Goal: Complete application form: Complete application form

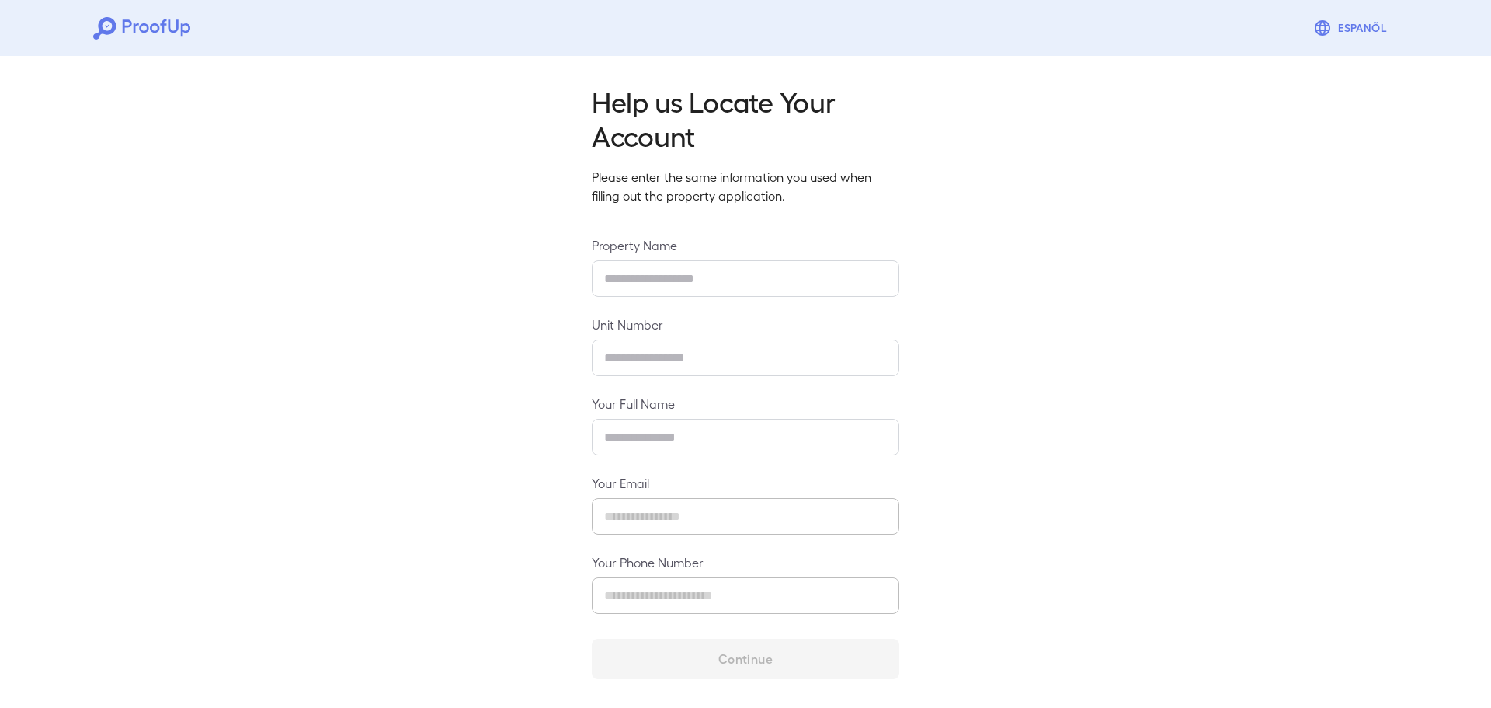
type input "**********"
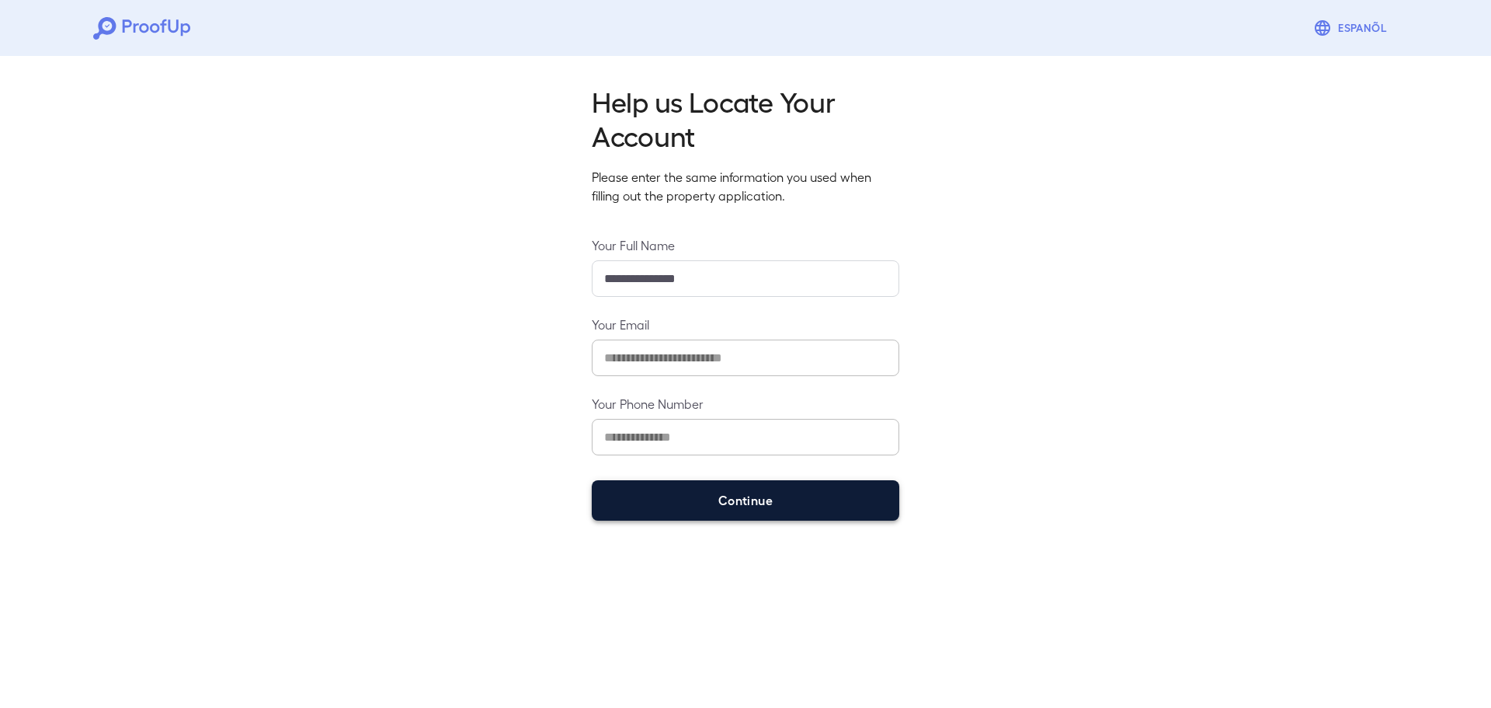
drag, startPoint x: 763, startPoint y: 499, endPoint x: 770, endPoint y: 495, distance: 8.4
click at [763, 498] on button "Continue" at bounding box center [746, 500] width 308 height 40
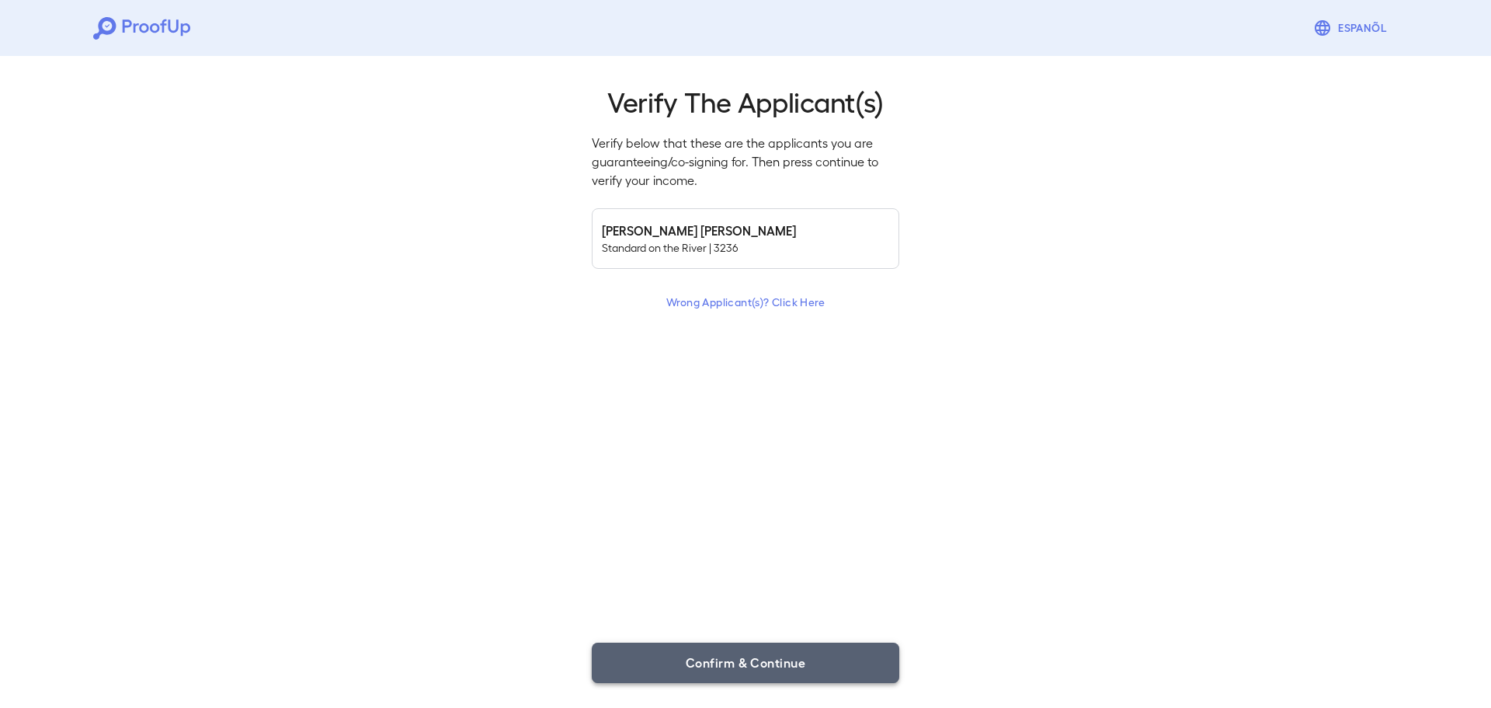
click at [729, 659] on button "Confirm & Continue" at bounding box center [746, 662] width 308 height 40
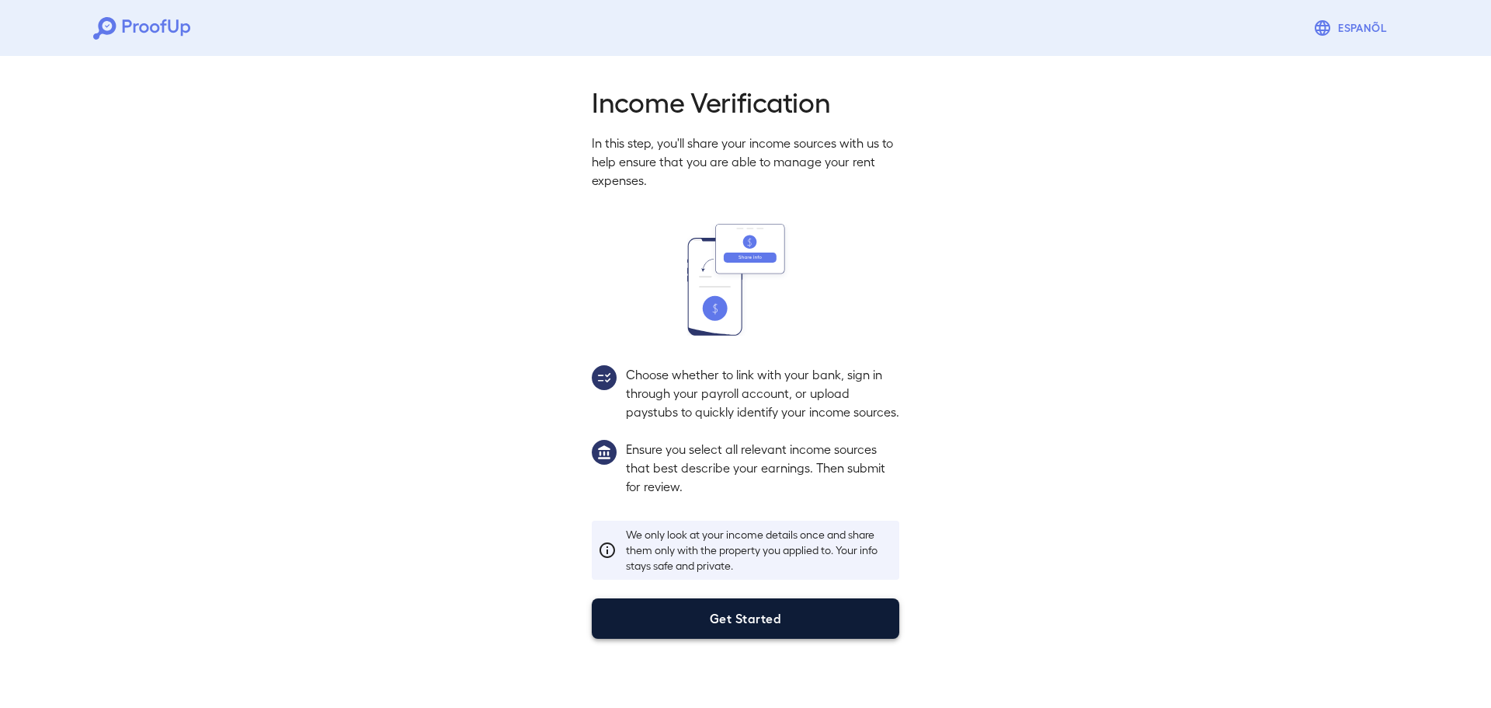
click at [750, 633] on button "Get Started" at bounding box center [746, 618] width 308 height 40
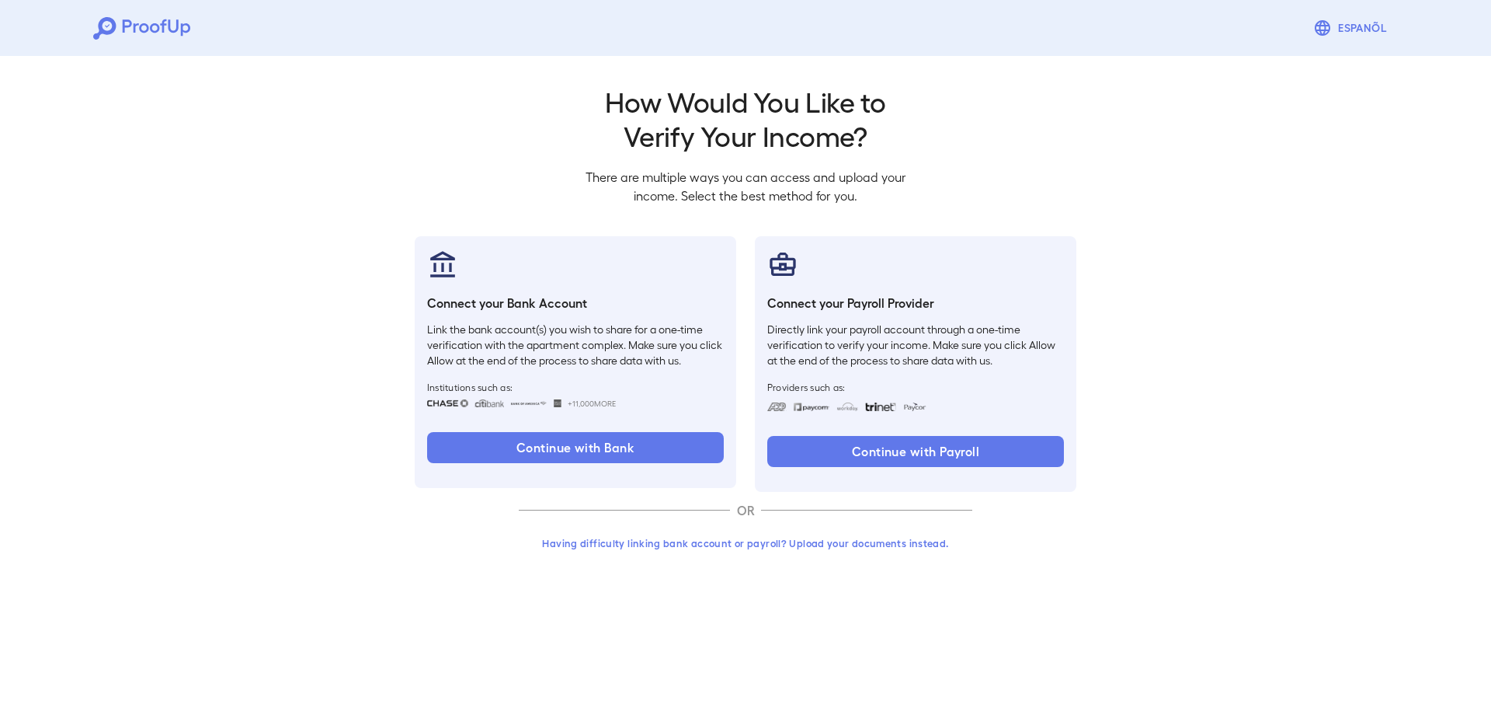
click at [829, 542] on button "Having difficulty linking bank account or payroll? Upload your documents instea…" at bounding box center [746, 543] width 454 height 28
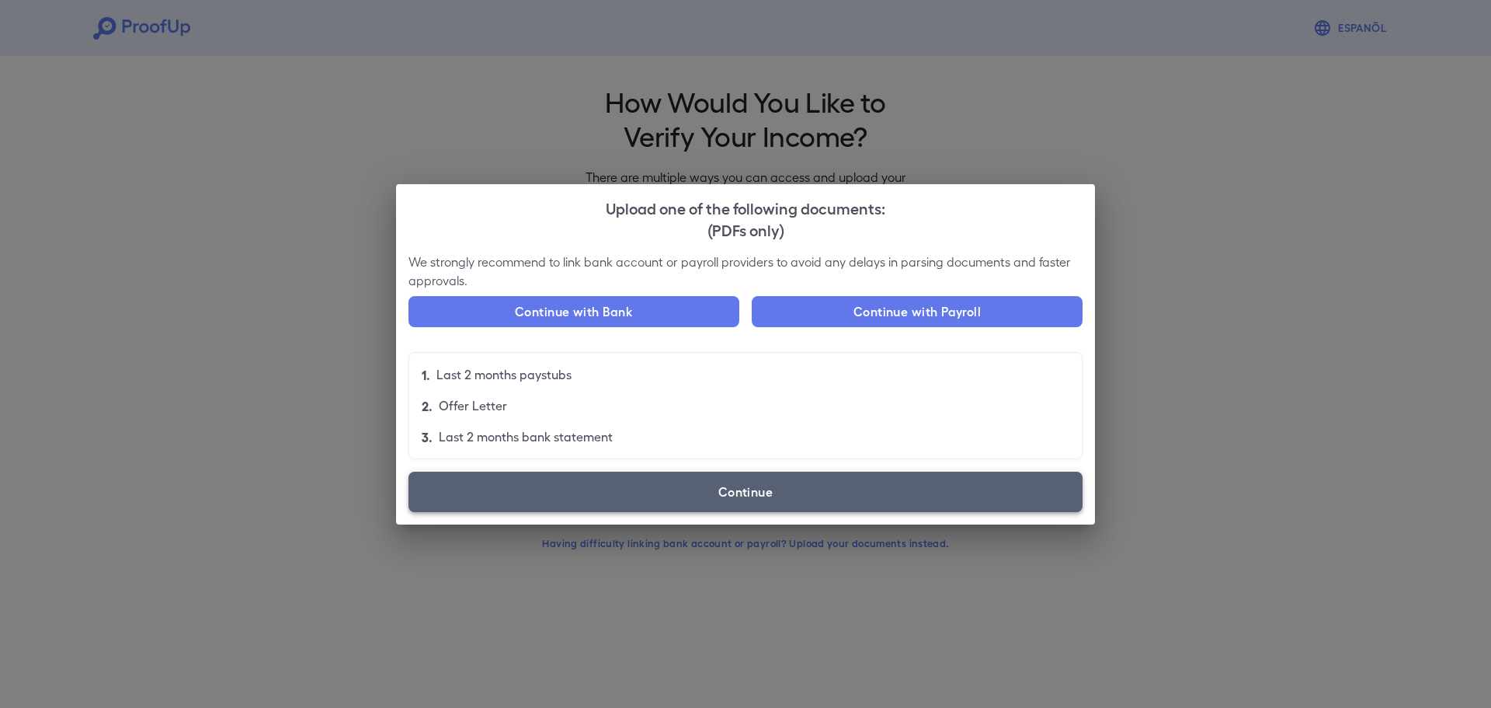
click at [781, 501] on label "Continue" at bounding box center [746, 491] width 674 height 40
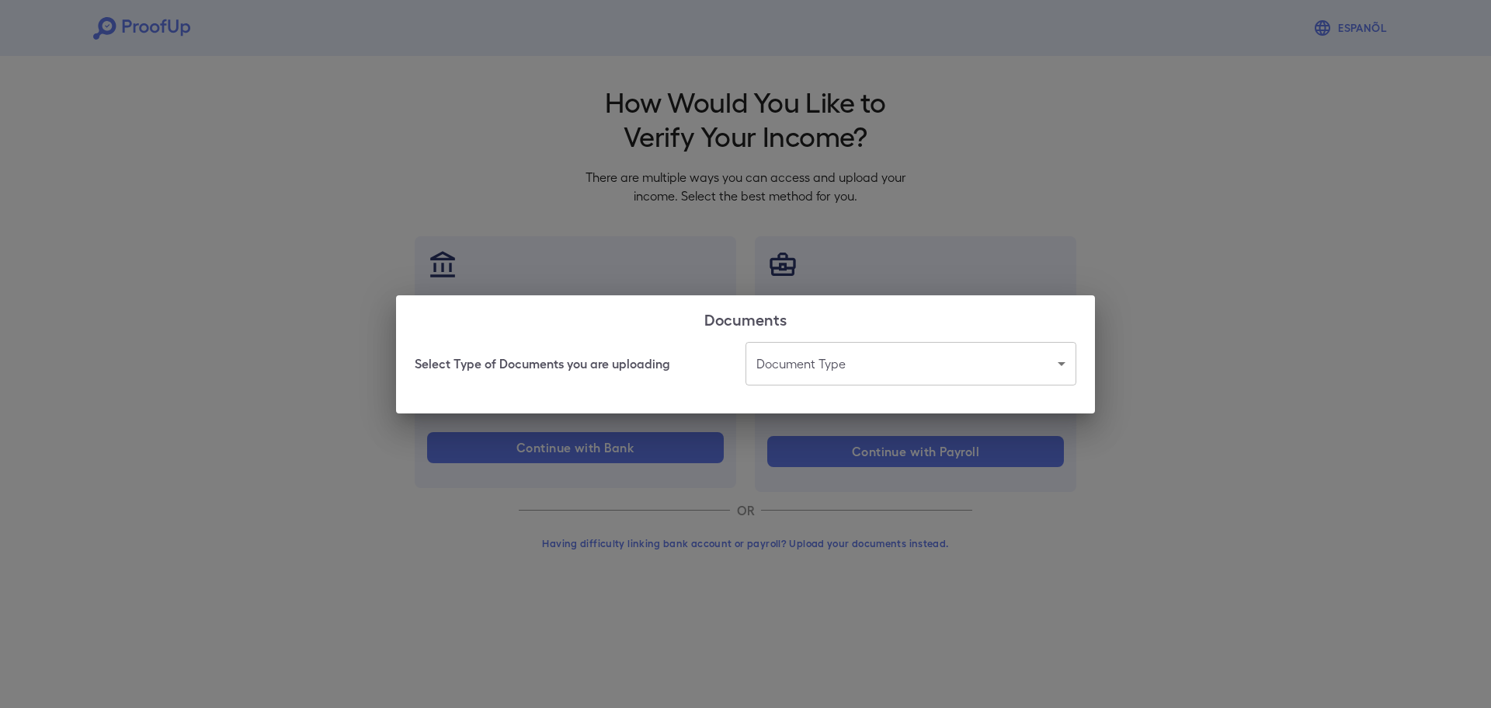
click at [1060, 366] on body "Espanõl Go back How Would You Like to Verify Your Income? There are multiple wa…" at bounding box center [745, 296] width 1491 height 593
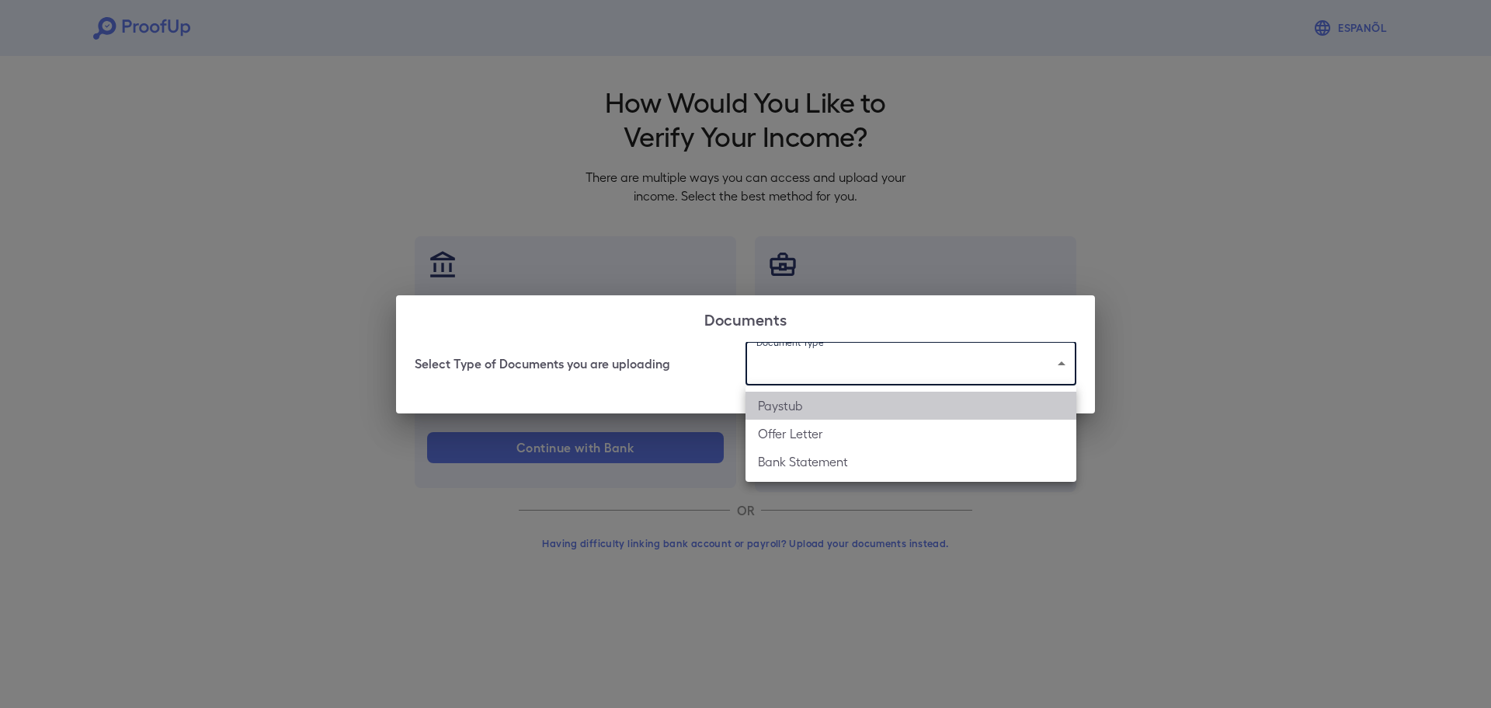
click at [851, 400] on li "Paystub" at bounding box center [911, 405] width 331 height 28
type input "*******"
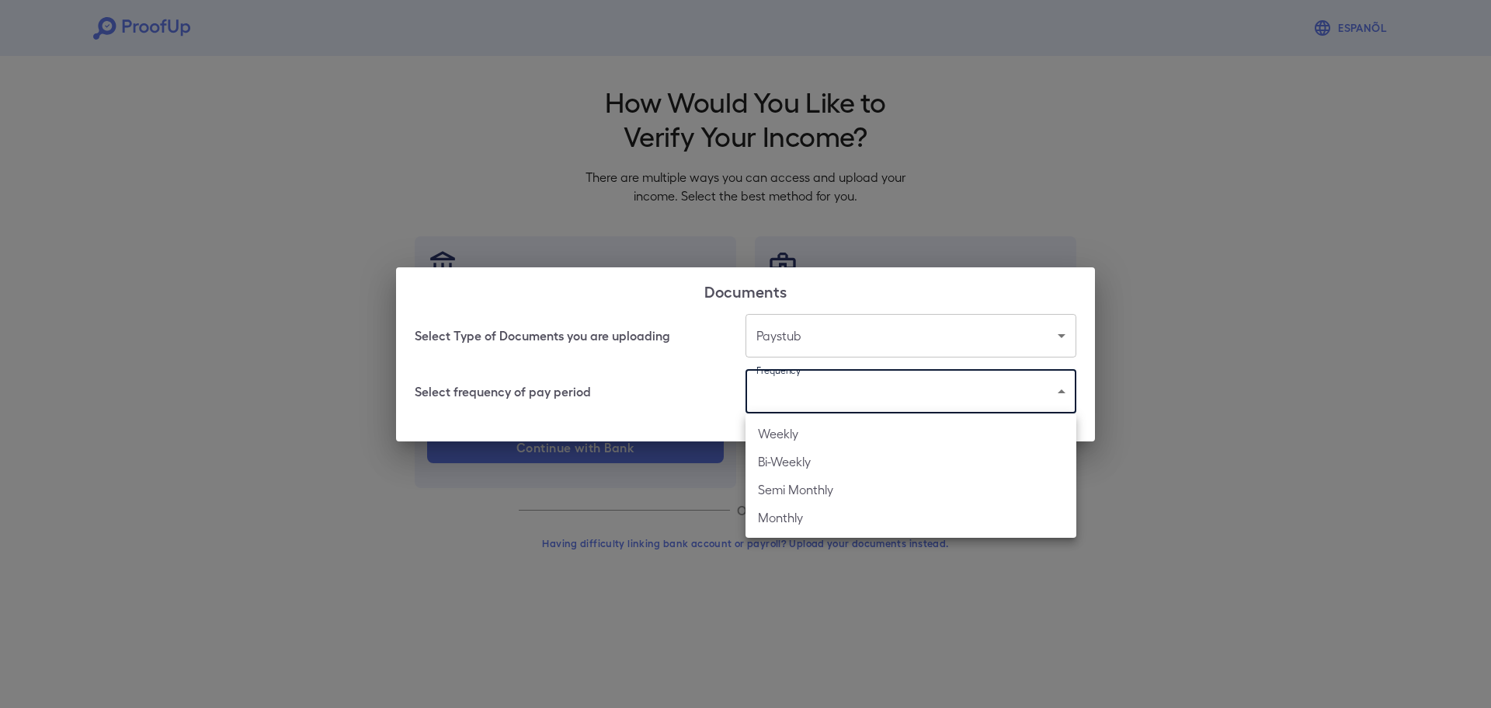
click at [1060, 390] on body "Espanõl Go back How Would You Like to Verify Your Income? There are multiple wa…" at bounding box center [745, 296] width 1491 height 593
click at [964, 440] on li "Weekly" at bounding box center [911, 433] width 331 height 28
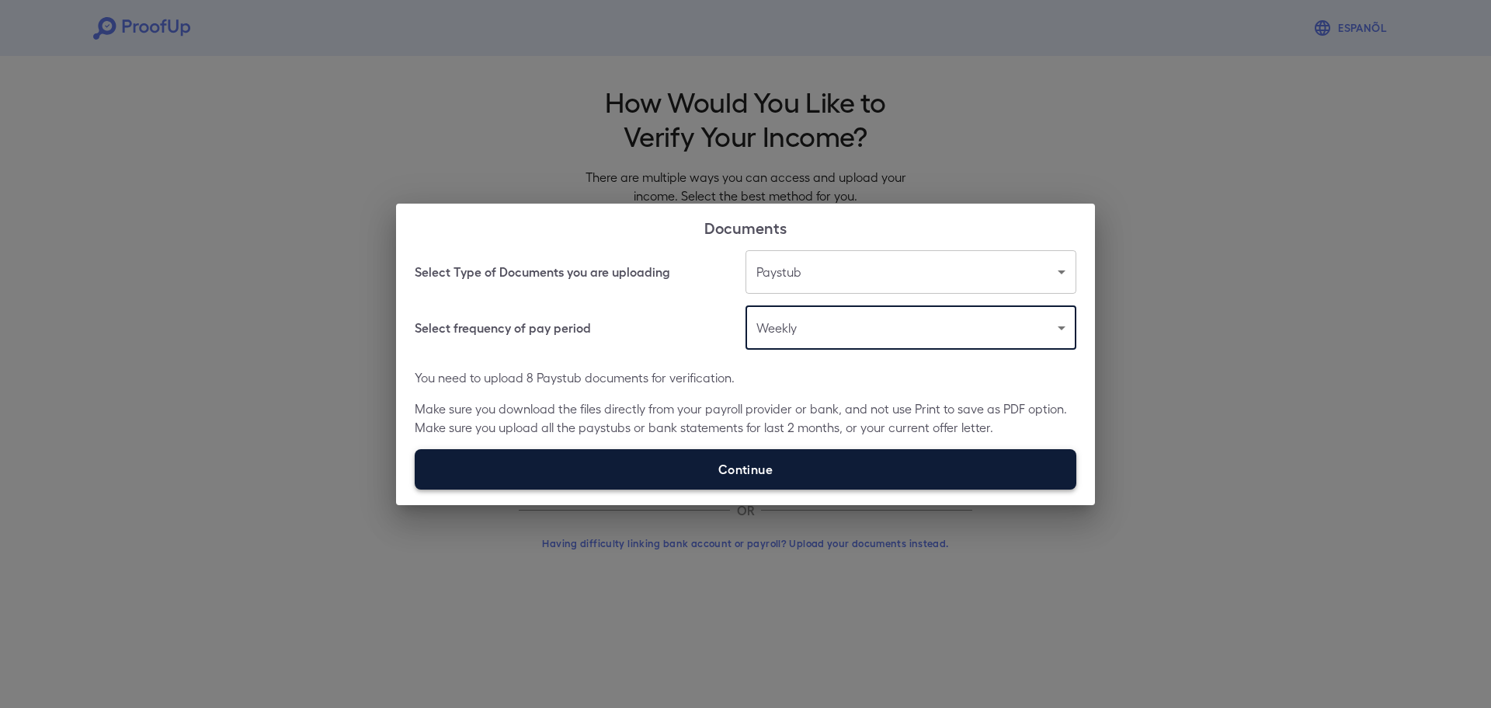
click at [738, 475] on label "Continue" at bounding box center [746, 469] width 662 height 40
click at [416, 489] on input "Continue" at bounding box center [415, 489] width 1 height 1
click at [761, 468] on label "Continue" at bounding box center [746, 469] width 662 height 40
click at [416, 489] on input "Continue" at bounding box center [415, 489] width 1 height 1
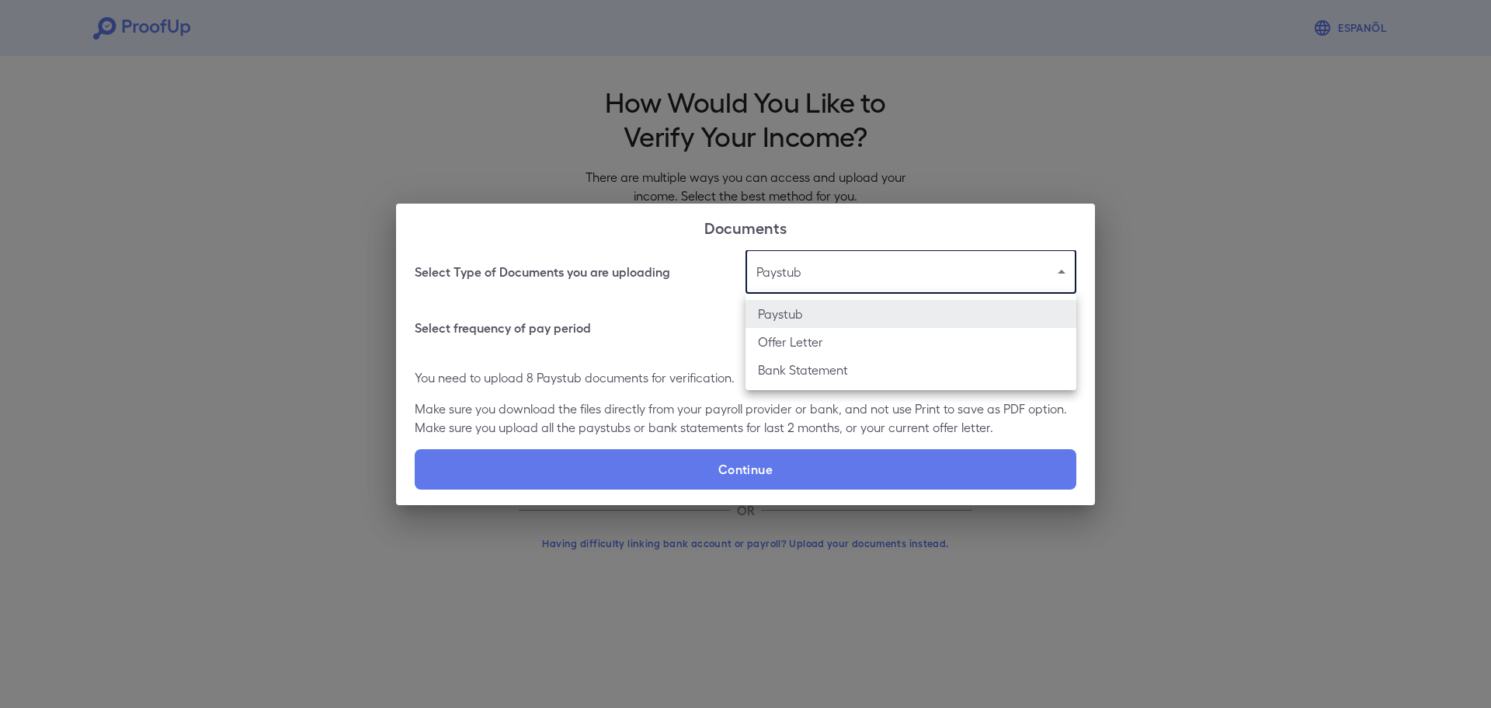
click at [1061, 275] on body "Espanõl Go back How Would You Like to Verify Your Income? There are multiple wa…" at bounding box center [745, 296] width 1491 height 593
click at [1179, 254] on div at bounding box center [745, 354] width 1491 height 708
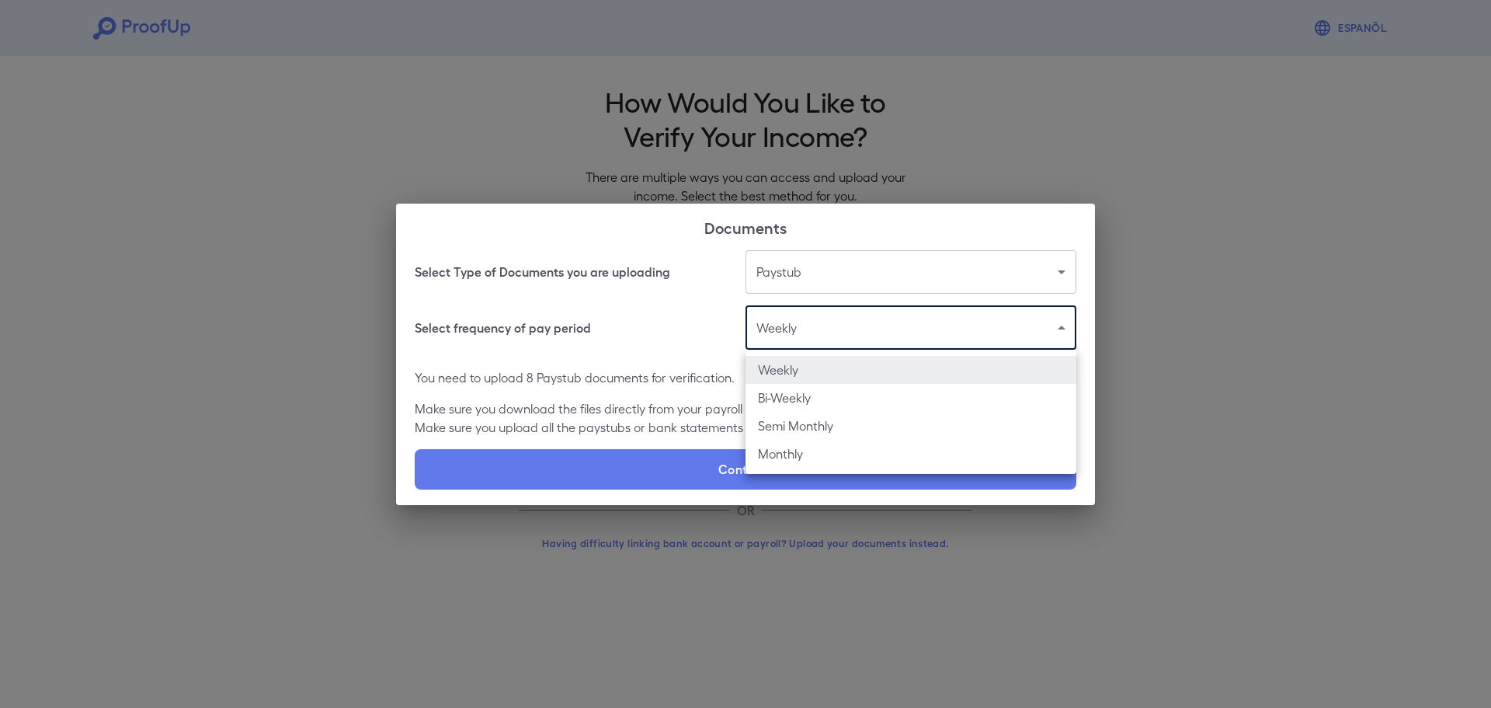
click at [1063, 322] on body "Espanõl Go back How Would You Like to Verify Your Income? There are multiple wa…" at bounding box center [745, 296] width 1491 height 593
click at [885, 402] on li "Bi-Weekly" at bounding box center [911, 398] width 331 height 28
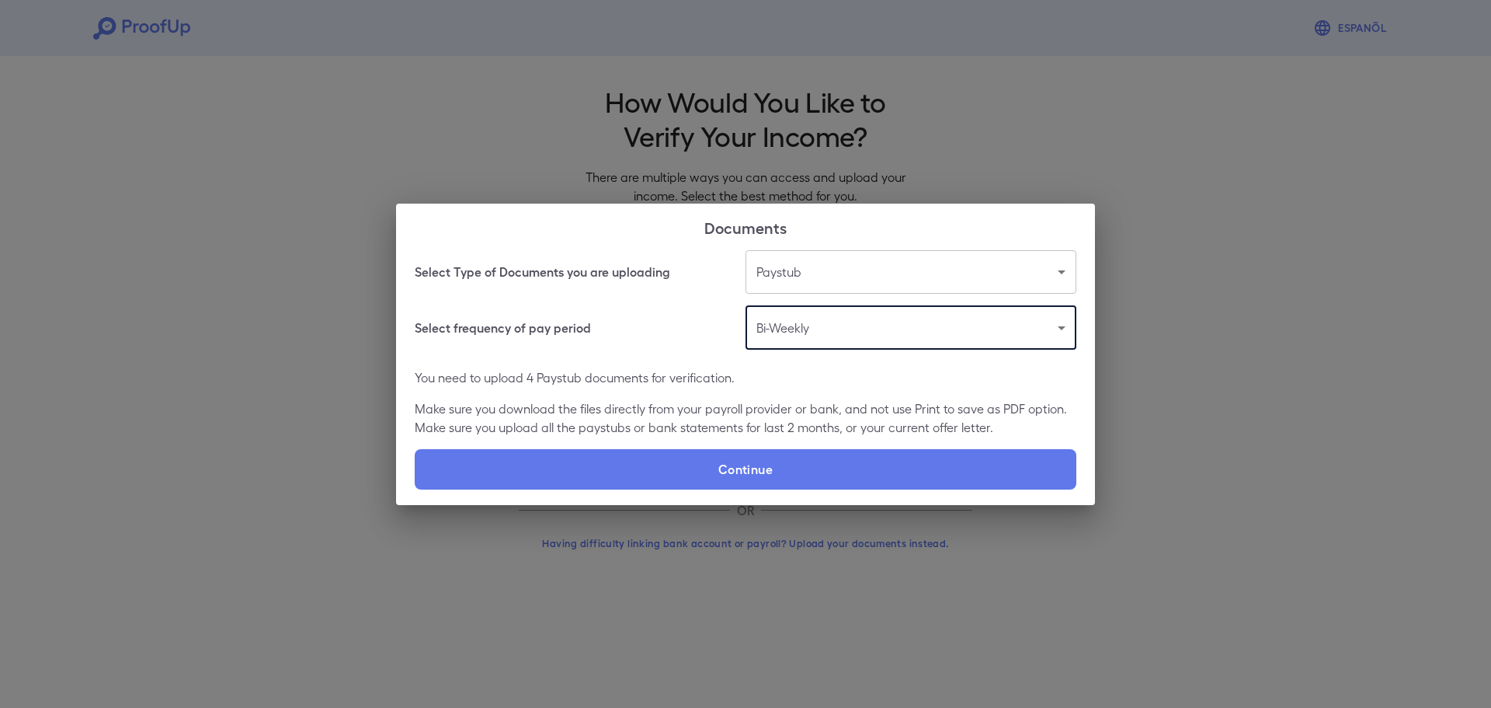
click at [1064, 325] on body "Espanõl Go back How Would You Like to Verify Your Income? There are multiple wa…" at bounding box center [745, 296] width 1491 height 593
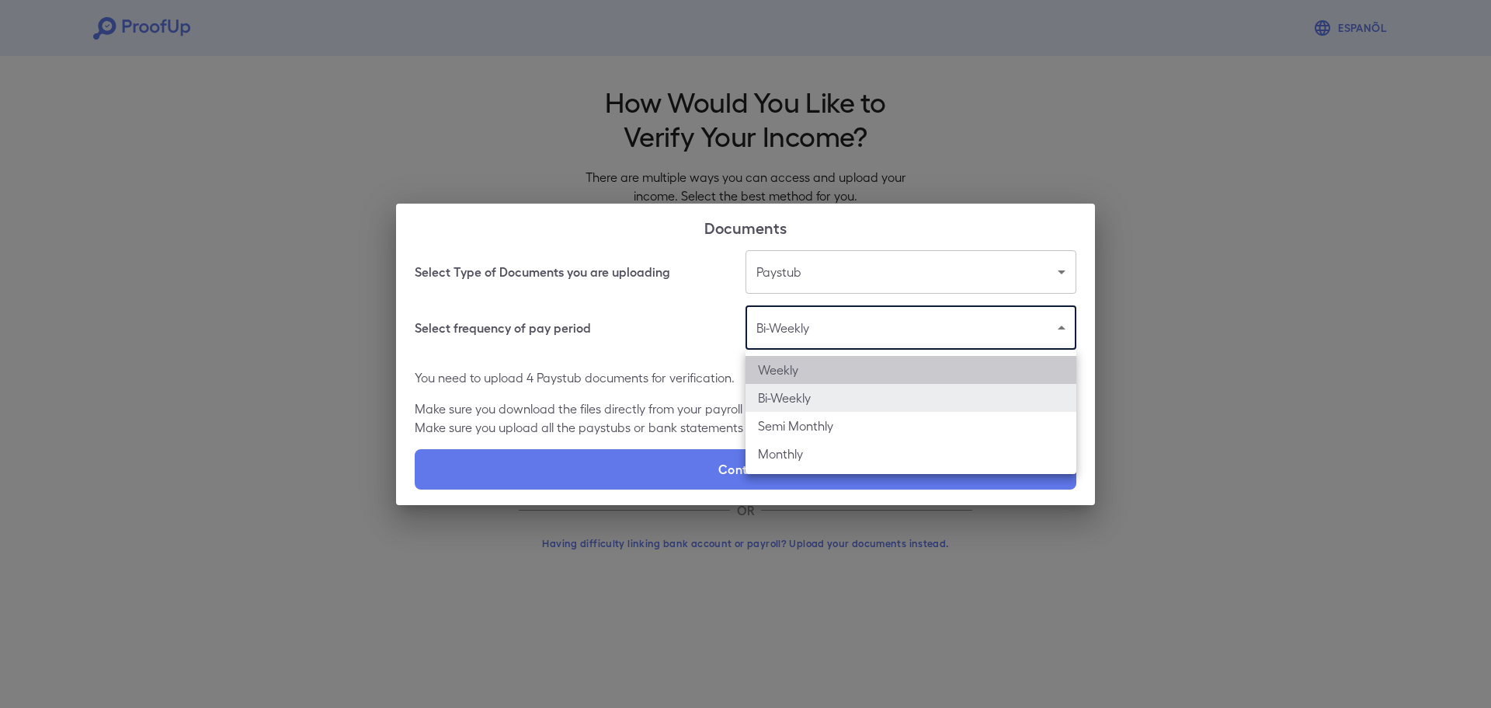
click at [851, 369] on li "Weekly" at bounding box center [911, 370] width 331 height 28
type input "******"
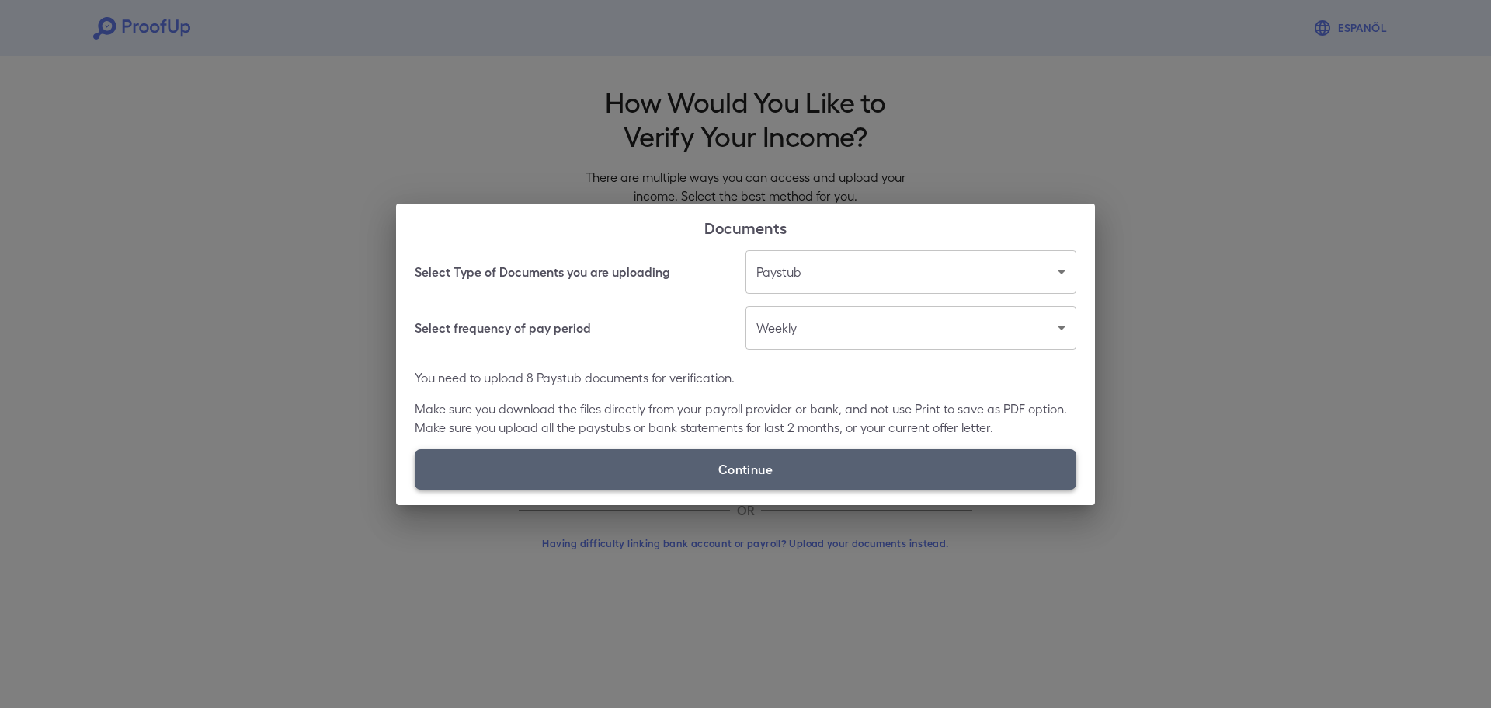
click at [750, 472] on label "Continue" at bounding box center [746, 469] width 662 height 40
click at [416, 489] on input "Continue" at bounding box center [415, 489] width 1 height 1
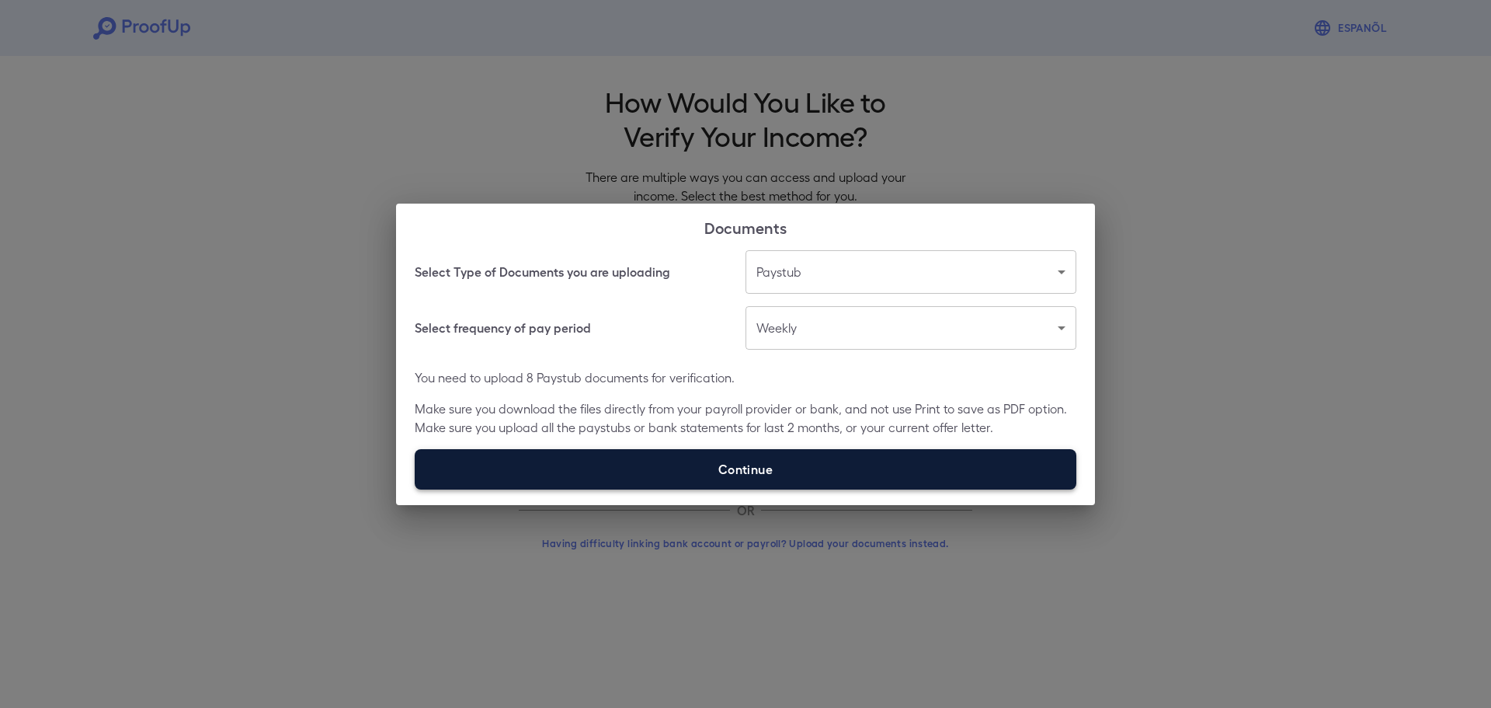
click at [862, 462] on label "Continue" at bounding box center [746, 469] width 662 height 40
click at [416, 489] on input "Continue" at bounding box center [415, 489] width 1 height 1
click at [753, 475] on label "Continue" at bounding box center [746, 469] width 662 height 40
click at [416, 489] on input "Continue" at bounding box center [415, 489] width 1 height 1
type input "**********"
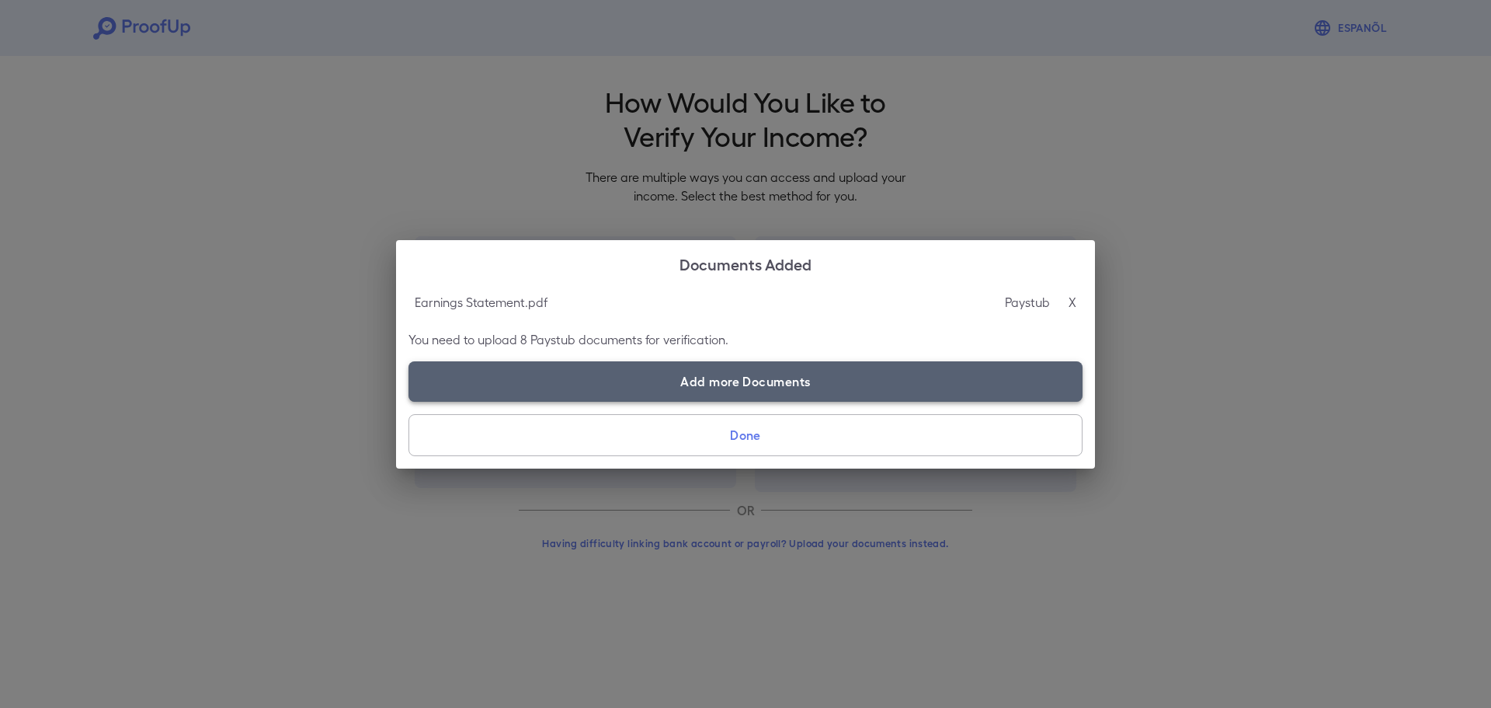
click at [677, 382] on label "Add more Documents" at bounding box center [746, 381] width 674 height 40
click at [409, 401] on input "Add more Documents" at bounding box center [409, 401] width 1 height 1
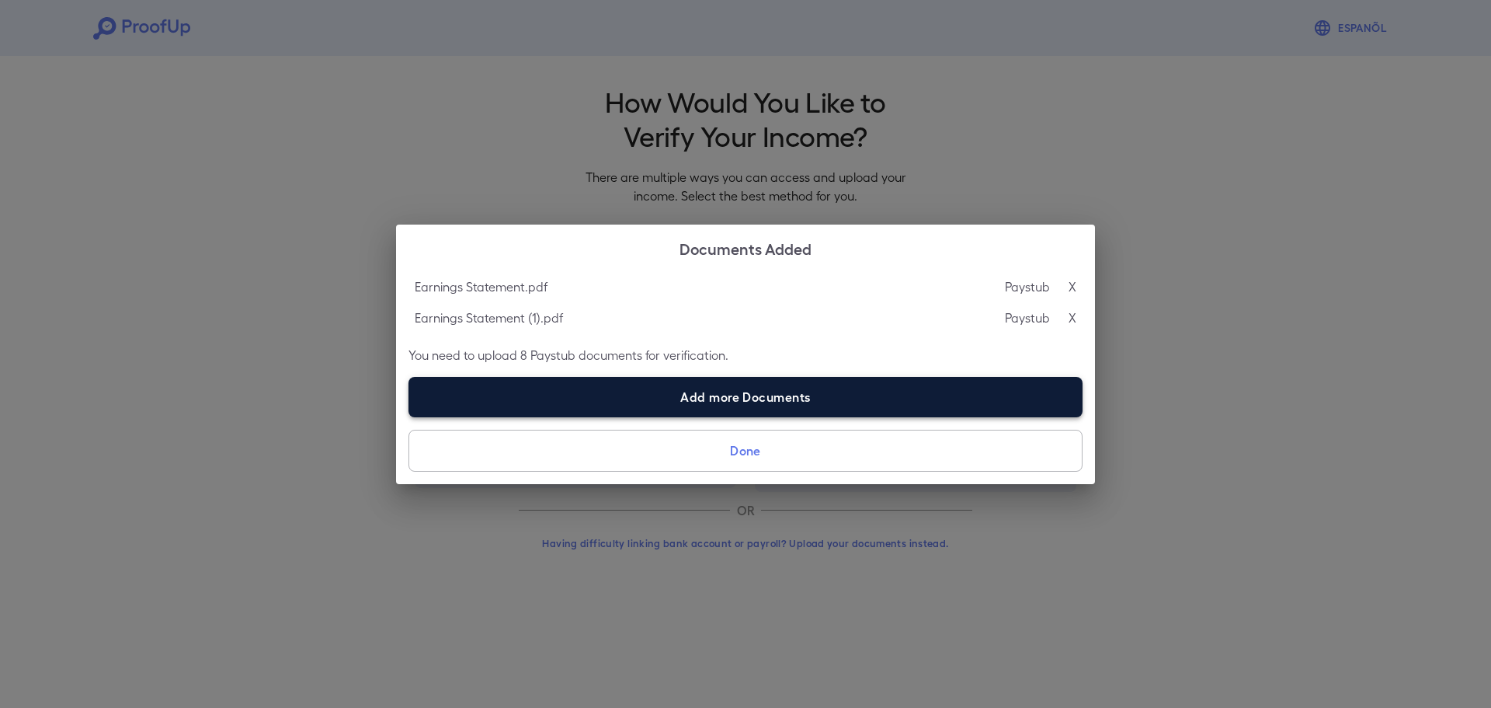
click at [698, 403] on label "Add more Documents" at bounding box center [746, 397] width 674 height 40
click at [409, 416] on input "Add more Documents" at bounding box center [409, 416] width 1 height 1
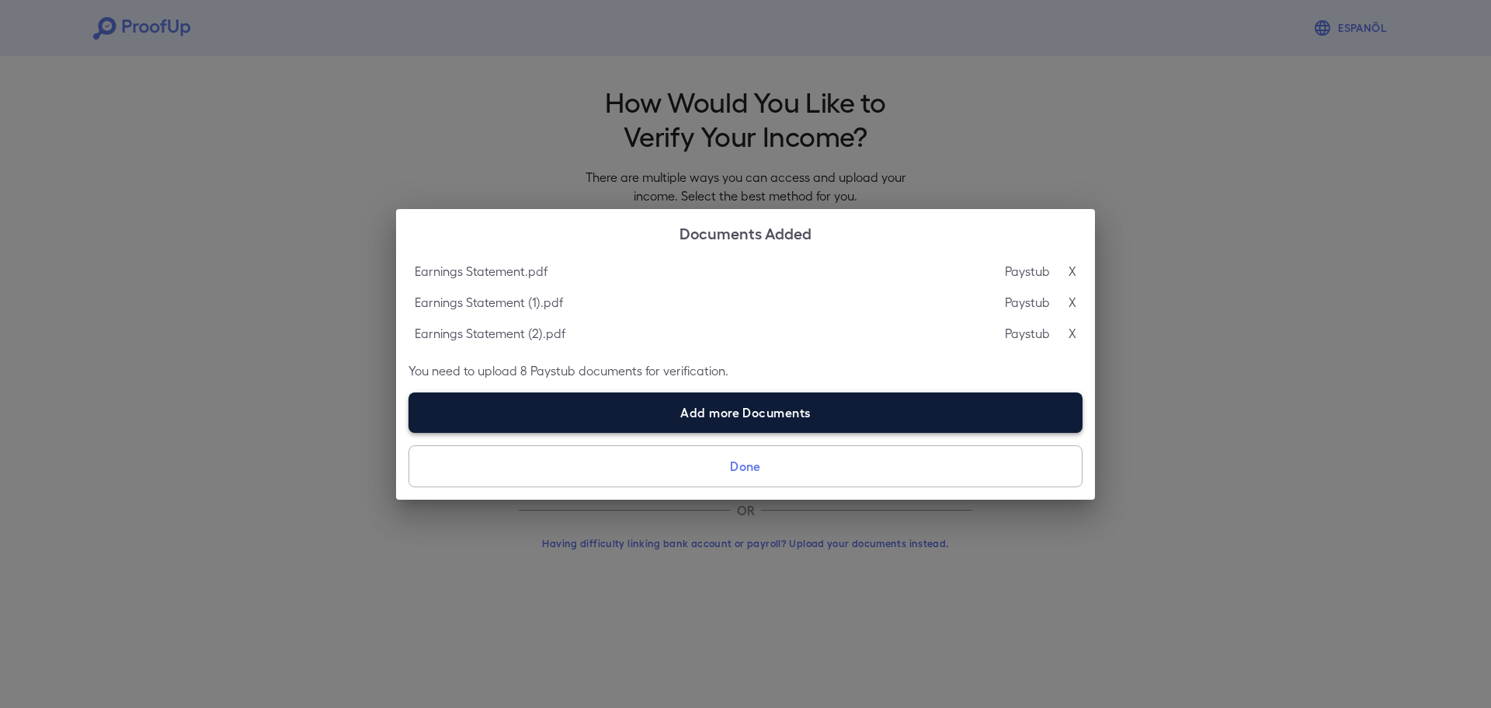
click at [704, 408] on label "Add more Documents" at bounding box center [746, 412] width 674 height 40
click at [409, 432] on input "Add more Documents" at bounding box center [409, 432] width 1 height 1
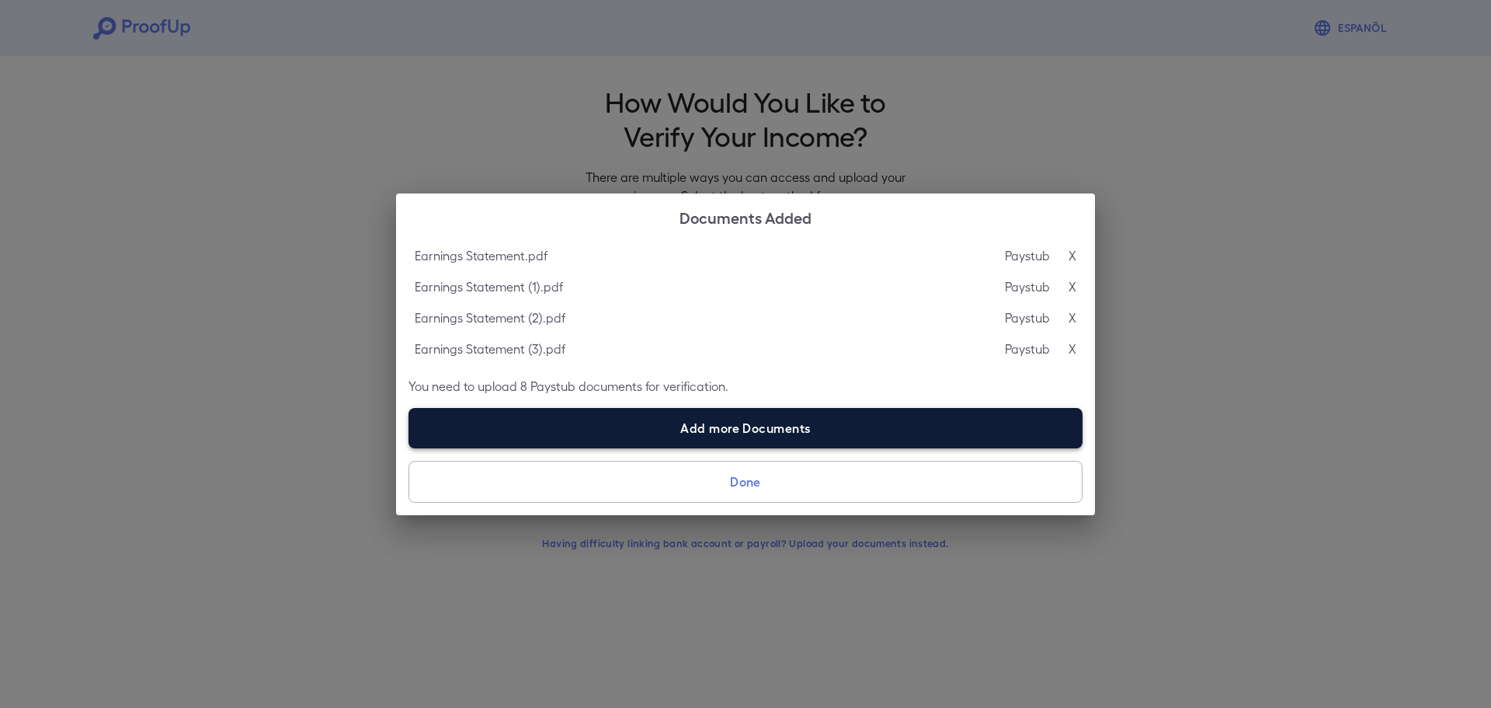
click at [668, 431] on label "Add more Documents" at bounding box center [746, 428] width 674 height 40
click at [409, 447] on input "Add more Documents" at bounding box center [409, 447] width 1 height 1
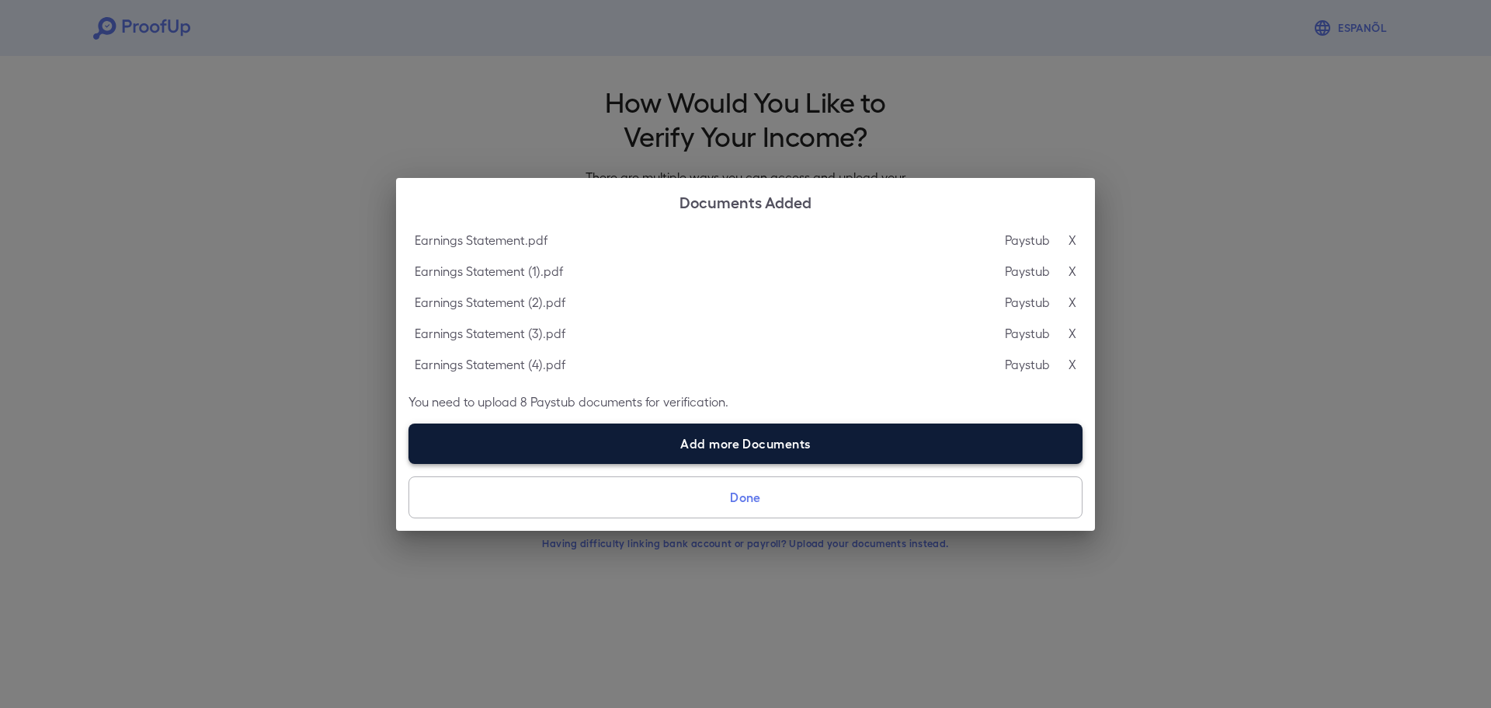
click at [705, 438] on label "Add more Documents" at bounding box center [746, 443] width 674 height 40
click at [409, 463] on input "Add more Documents" at bounding box center [409, 463] width 1 height 1
type input "**********"
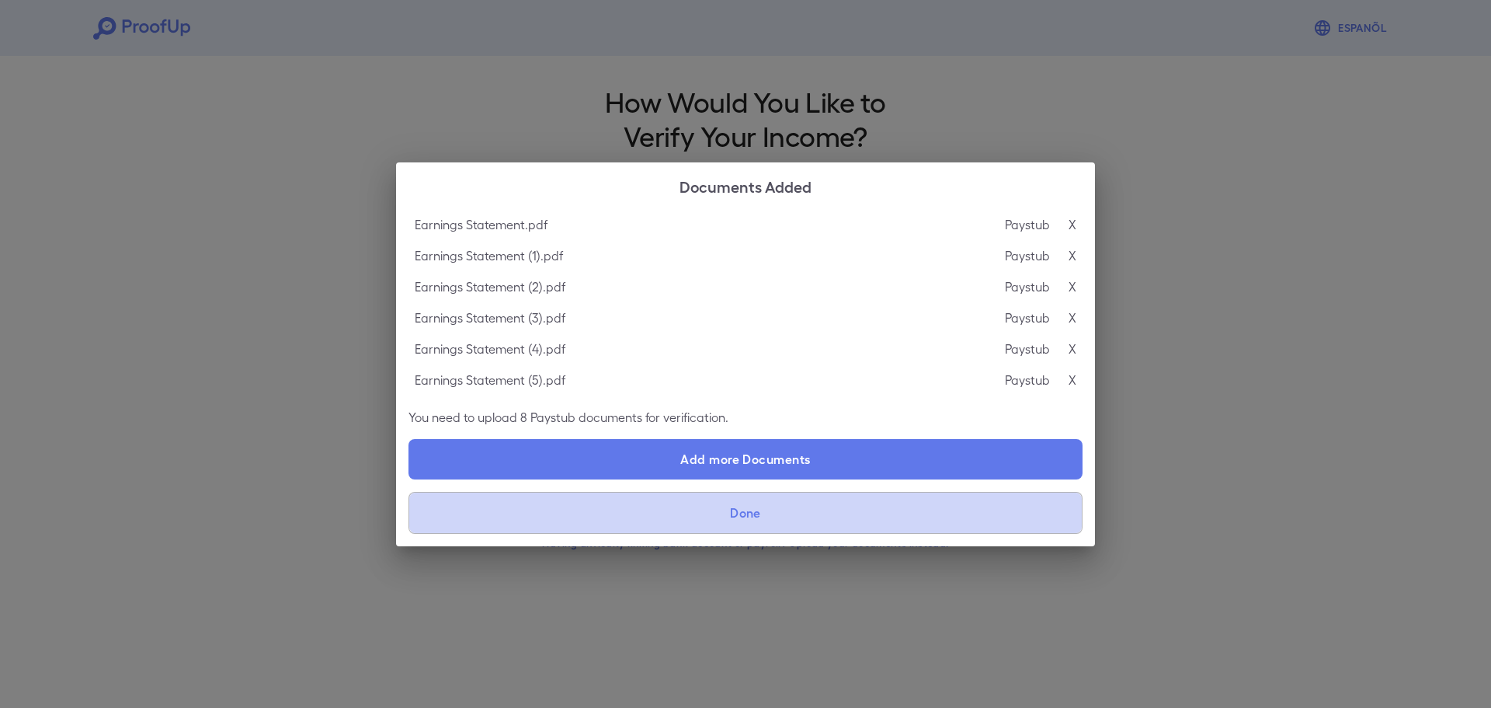
click at [744, 508] on button "Done" at bounding box center [746, 513] width 674 height 42
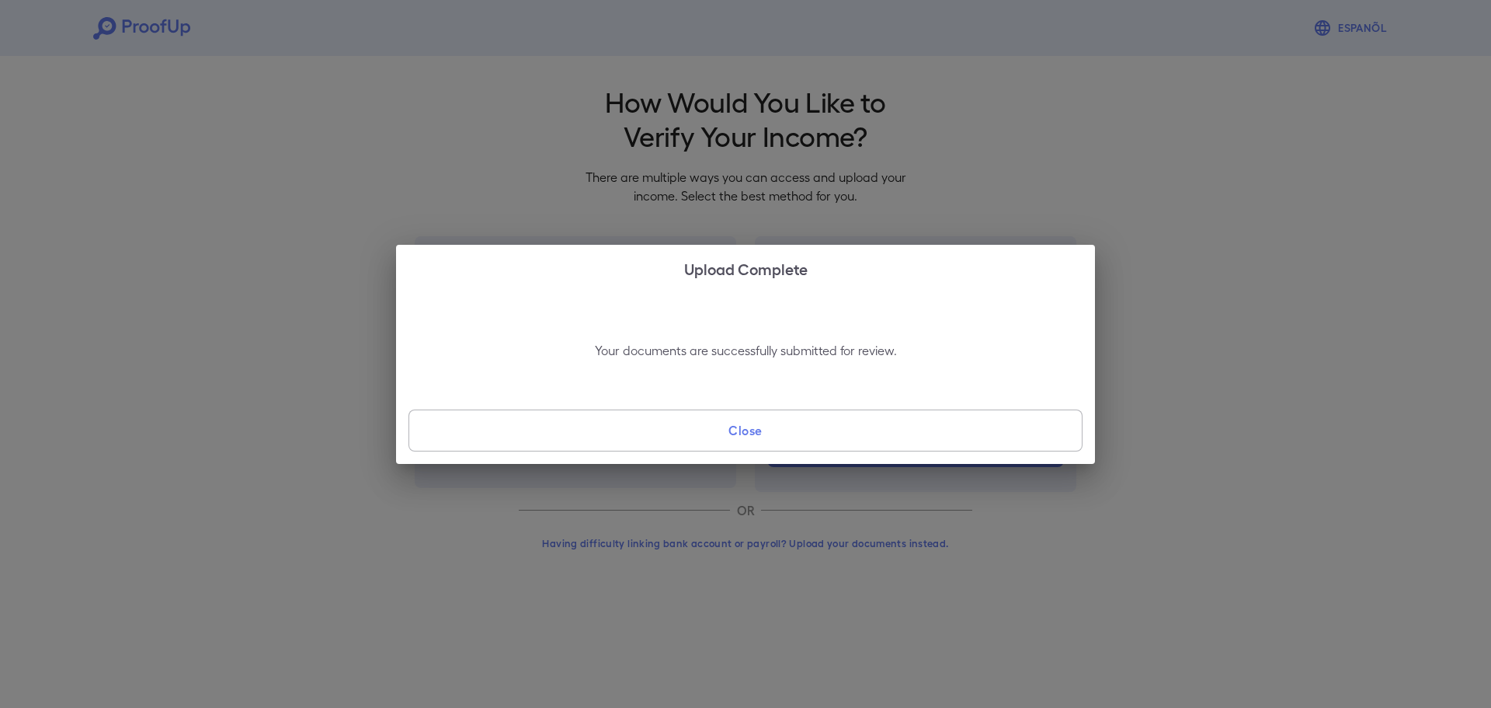
click at [774, 434] on button "Close" at bounding box center [746, 430] width 674 height 42
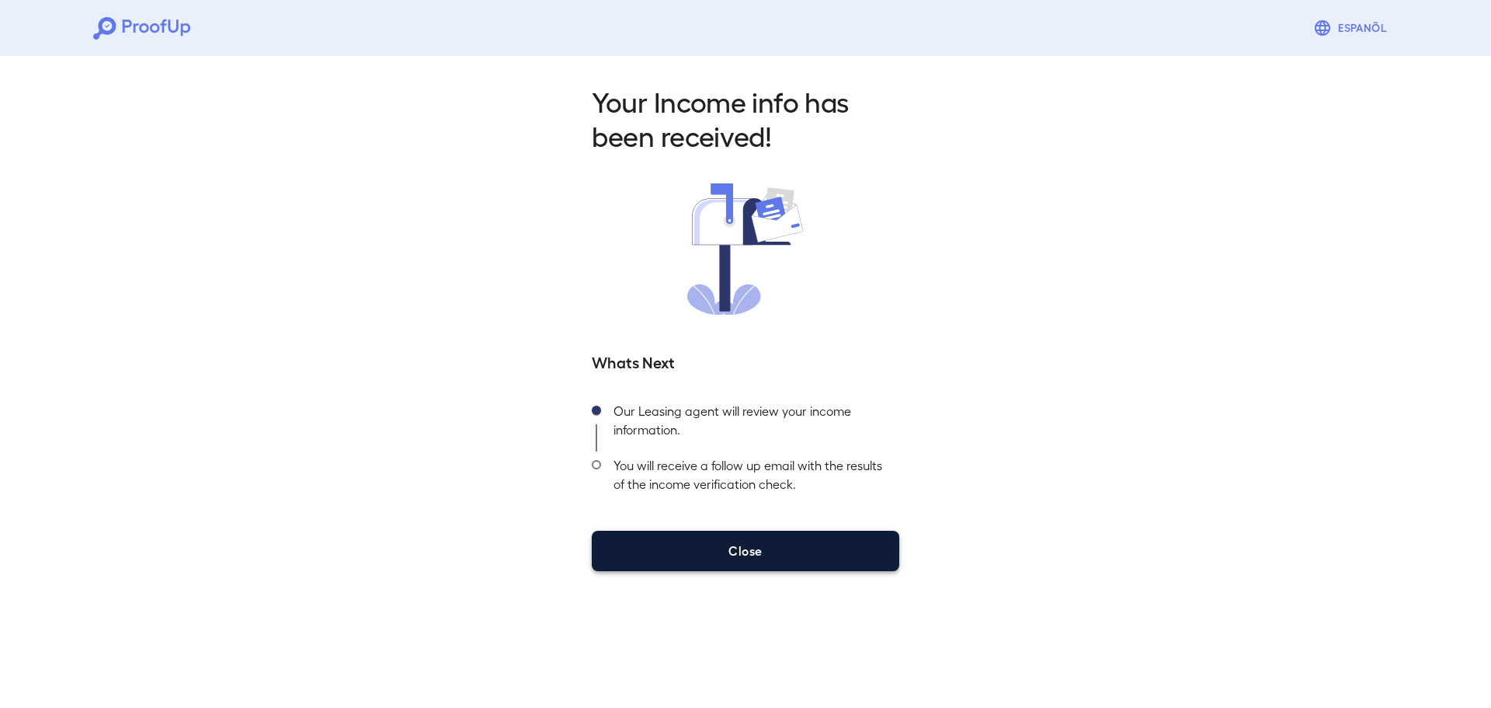
click at [752, 561] on button "Close" at bounding box center [746, 550] width 308 height 40
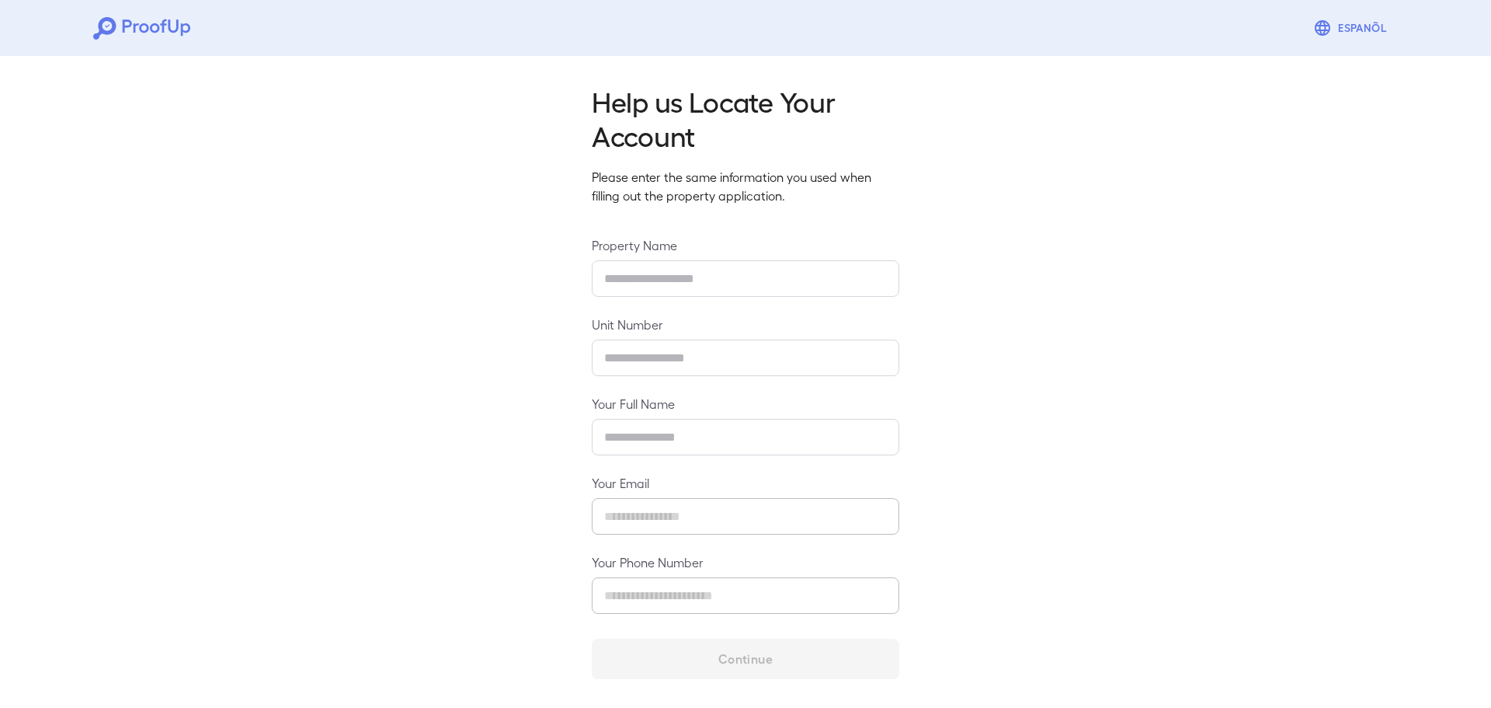
type input "**********"
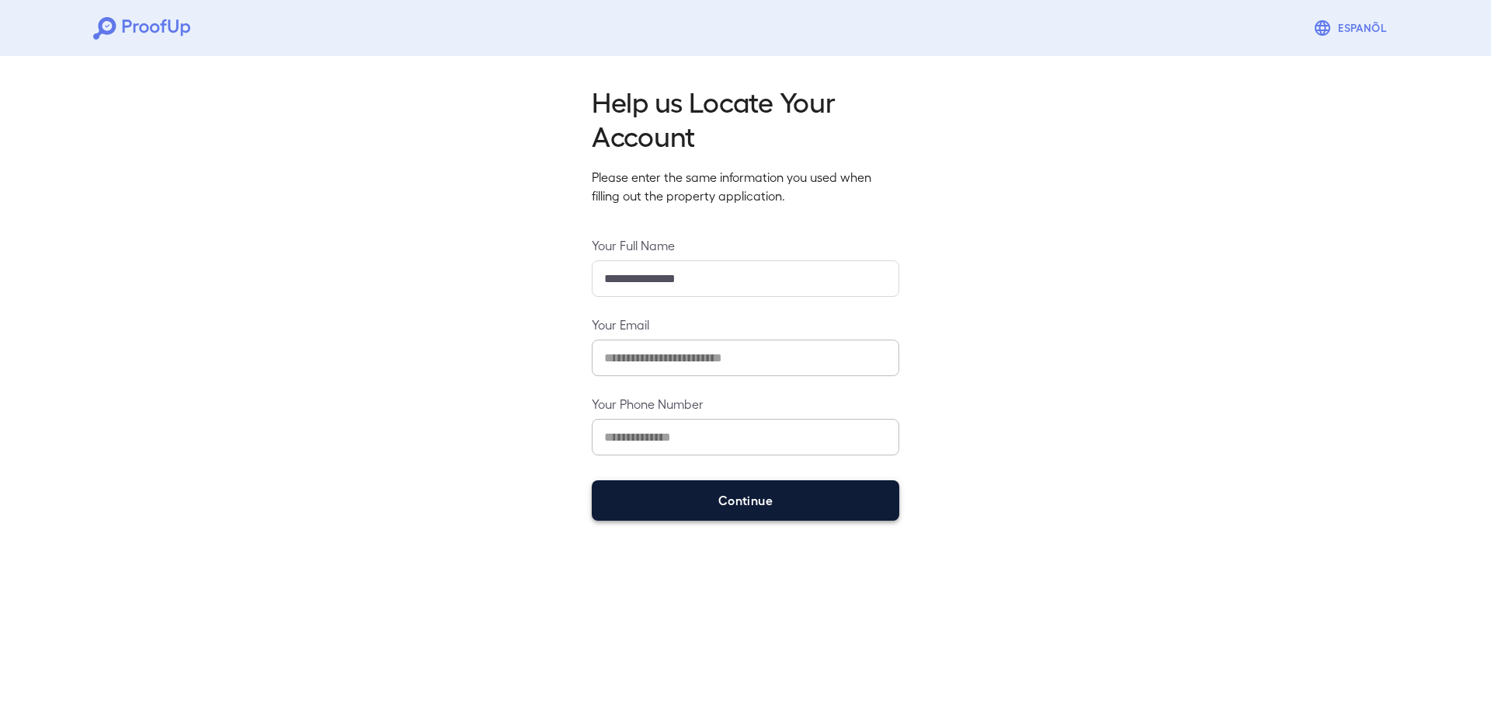
click at [752, 493] on button "Continue" at bounding box center [746, 500] width 308 height 40
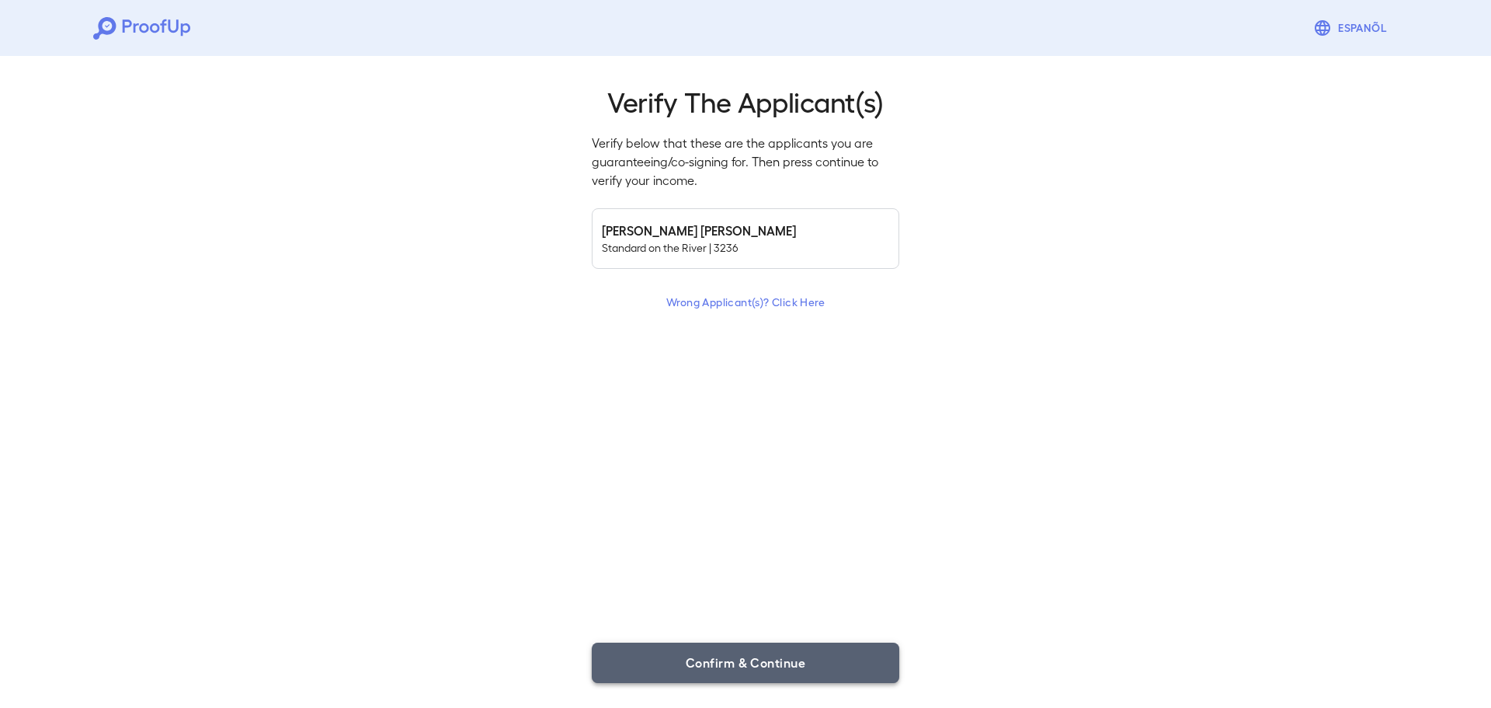
click at [782, 659] on button "Confirm & Continue" at bounding box center [746, 662] width 308 height 40
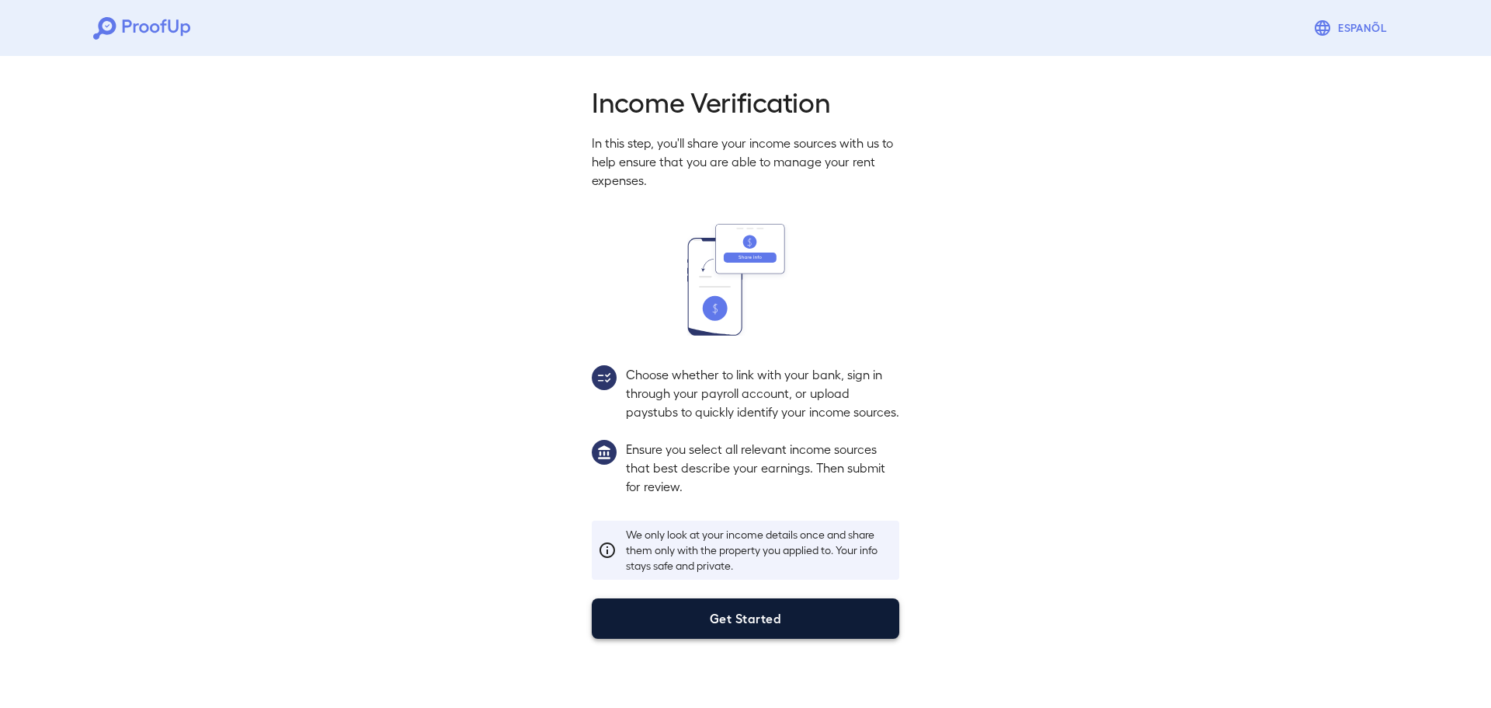
click at [767, 634] on button "Get Started" at bounding box center [746, 618] width 308 height 40
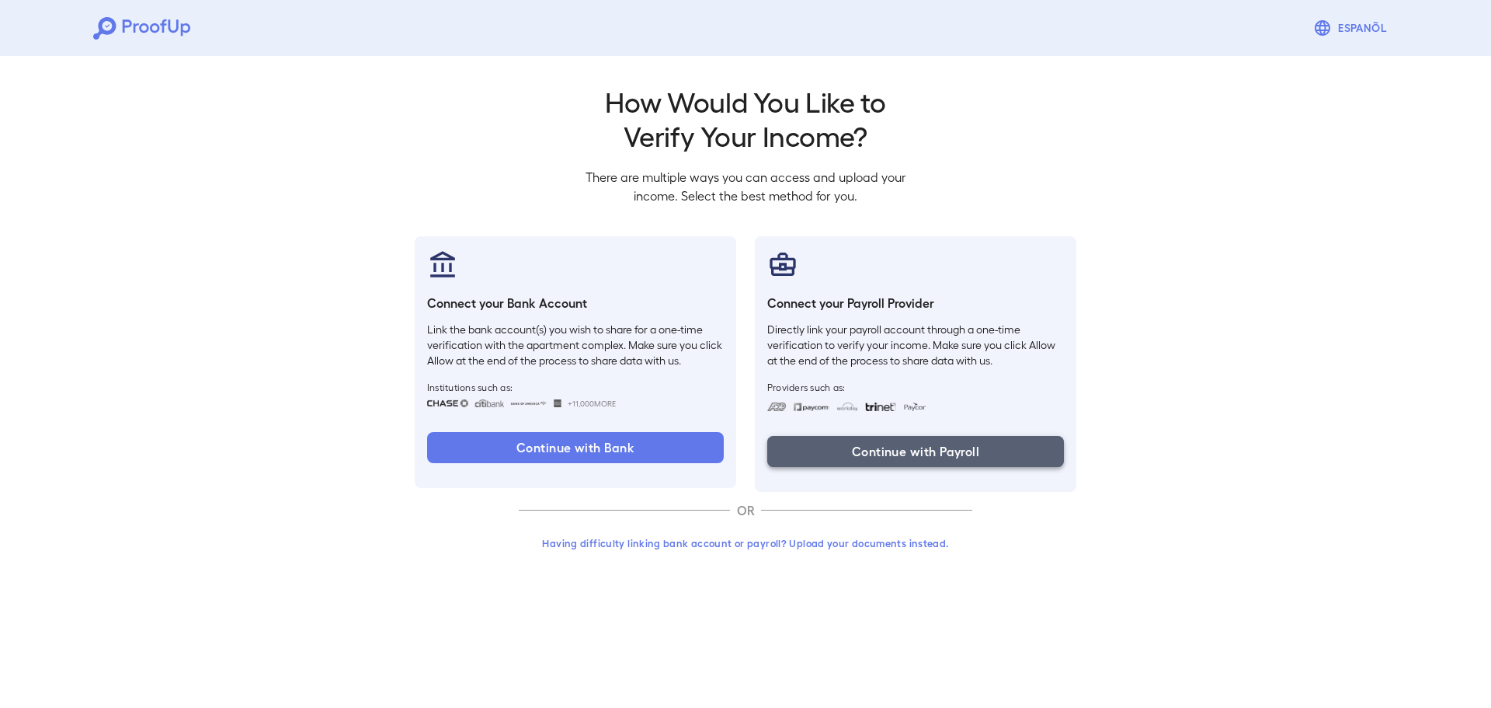
click at [949, 457] on button "Continue with Payroll" at bounding box center [915, 451] width 297 height 31
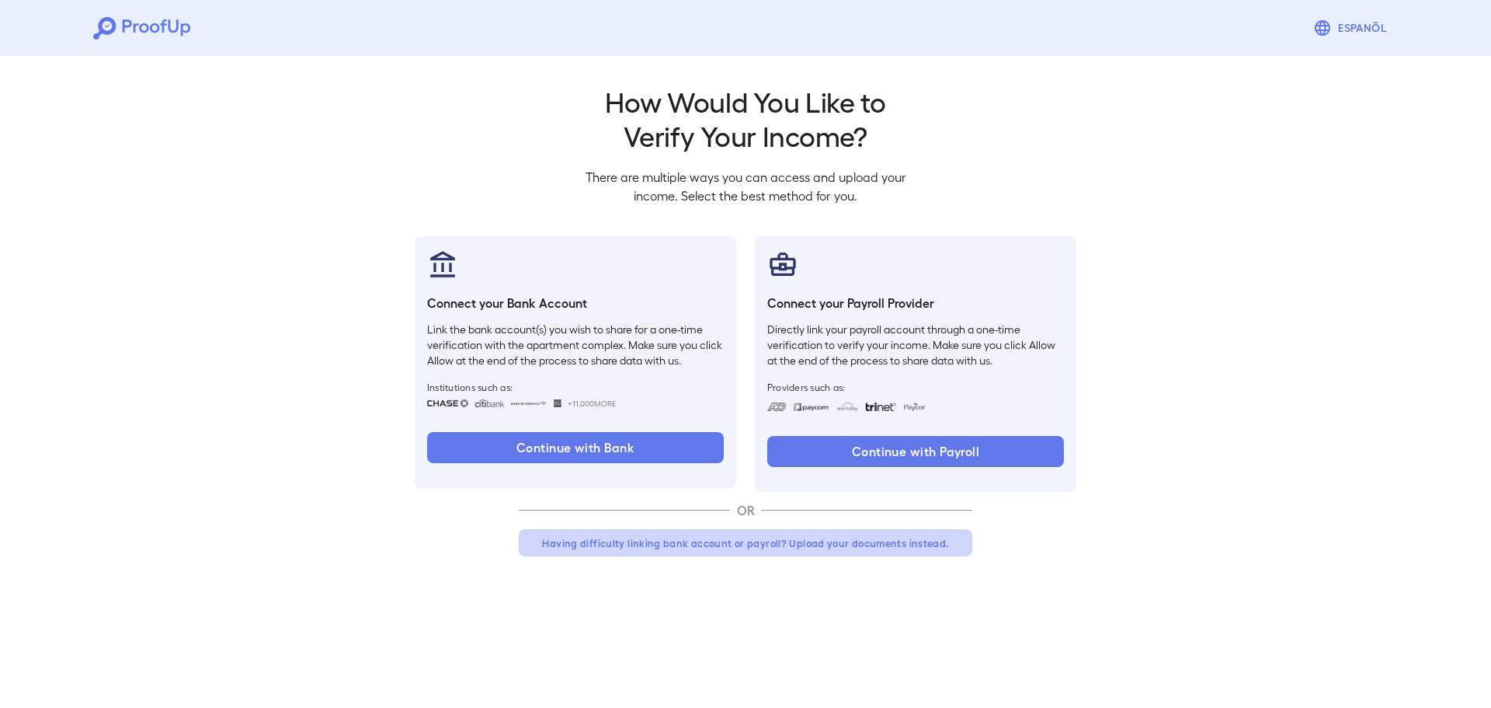
click at [737, 548] on button "Having difficulty linking bank account or payroll? Upload your documents instea…" at bounding box center [746, 543] width 454 height 28
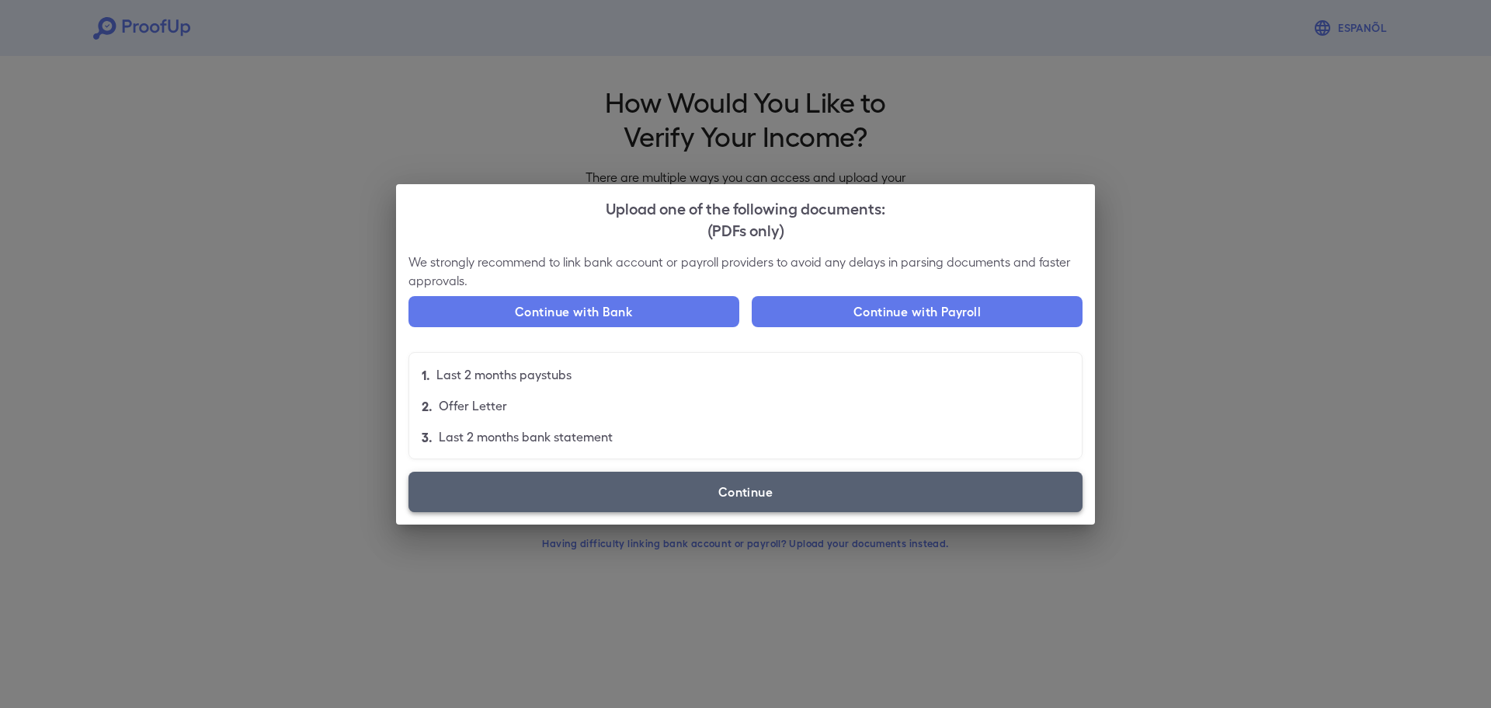
click at [746, 503] on label "Continue" at bounding box center [746, 491] width 674 height 40
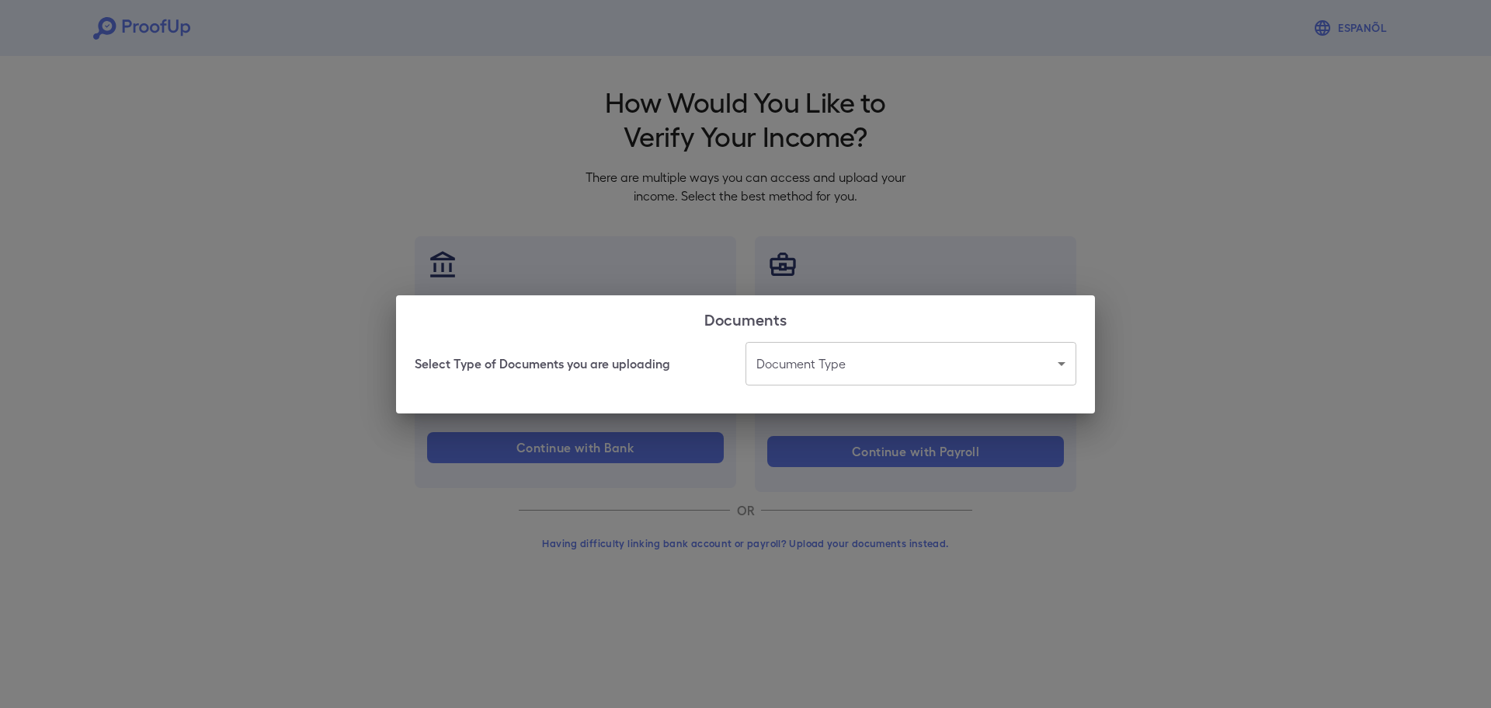
click at [1070, 362] on body "Espanõl Go back How Would You Like to Verify Your Income? There are multiple wa…" at bounding box center [745, 296] width 1491 height 593
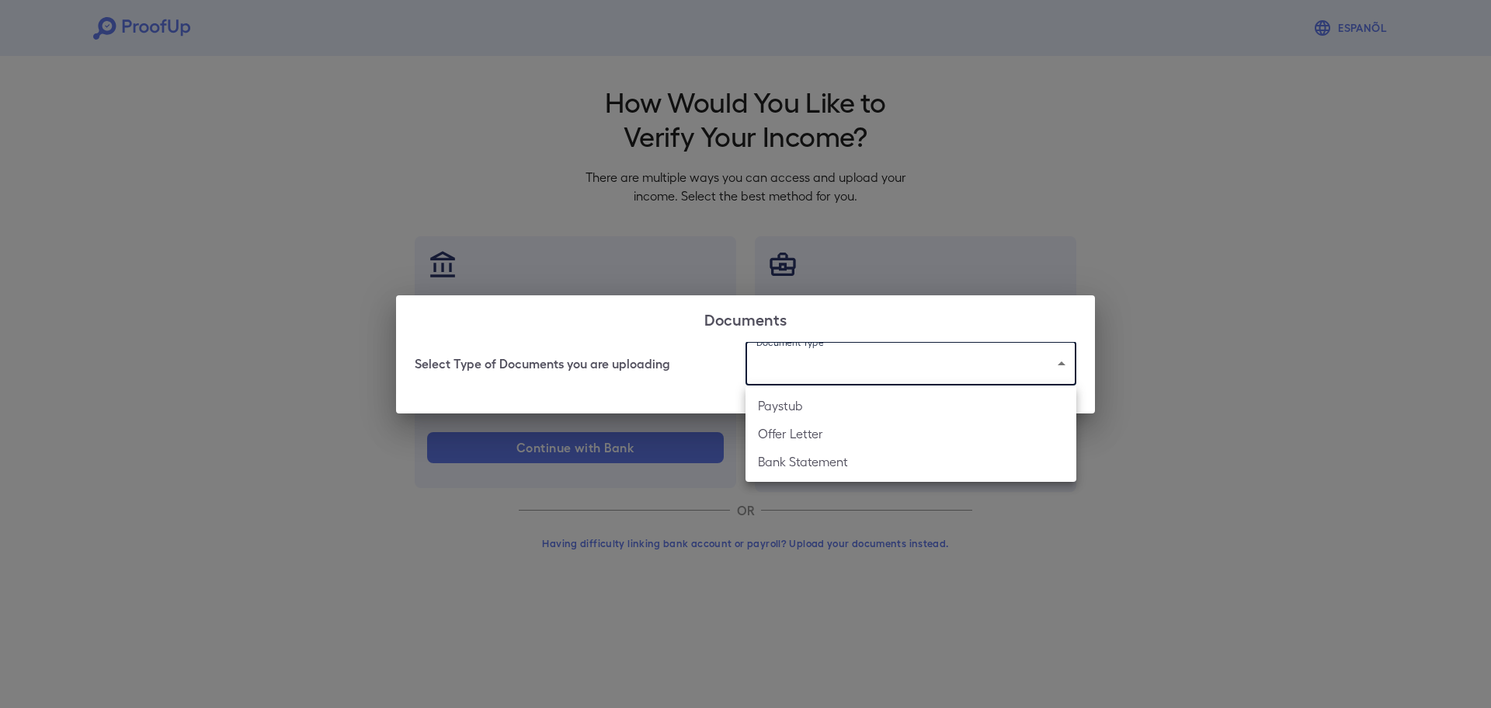
click at [802, 406] on li "Paystub" at bounding box center [911, 405] width 331 height 28
type input "*******"
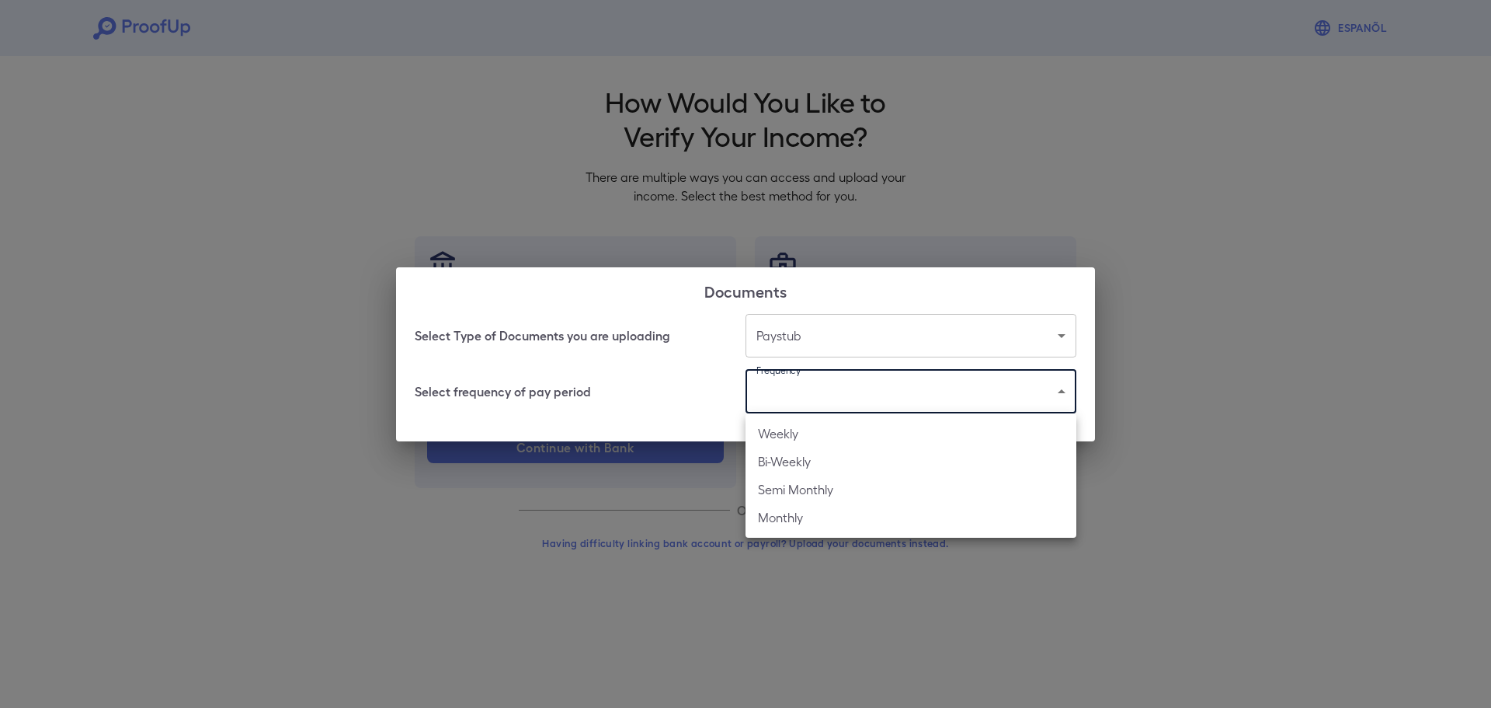
click at [1066, 395] on body "Espanõl Go back How Would You Like to Verify Your Income? There are multiple wa…" at bounding box center [745, 296] width 1491 height 593
click at [795, 461] on li "Bi-Weekly" at bounding box center [911, 461] width 331 height 28
type input "*********"
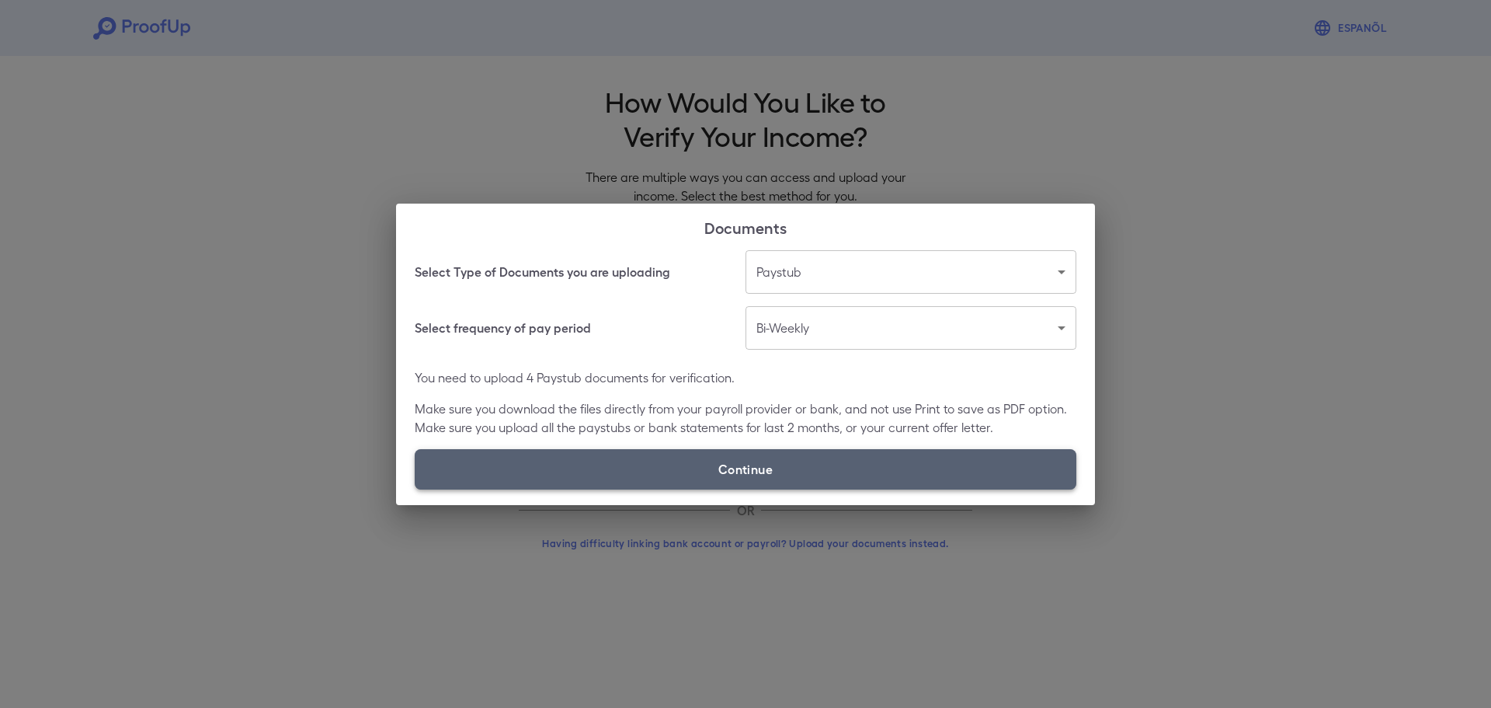
click at [854, 468] on label "Continue" at bounding box center [746, 469] width 662 height 40
click at [416, 489] on input "Continue" at bounding box center [415, 489] width 1 height 1
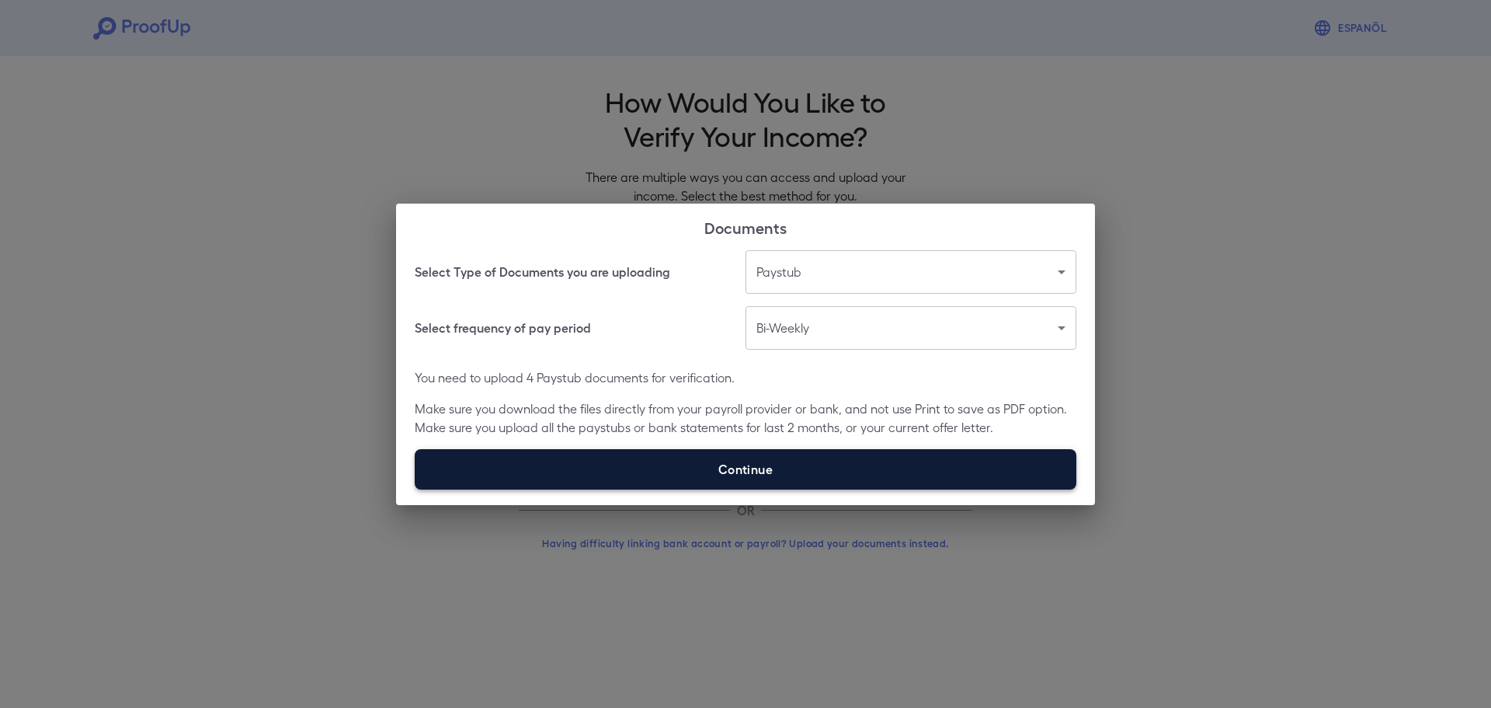
click at [775, 461] on label "Continue" at bounding box center [746, 469] width 662 height 40
click at [416, 489] on input "Continue" at bounding box center [415, 489] width 1 height 1
click at [758, 471] on label "Continue" at bounding box center [746, 469] width 662 height 40
click at [416, 489] on input "Continue" at bounding box center [415, 489] width 1 height 1
type input "**********"
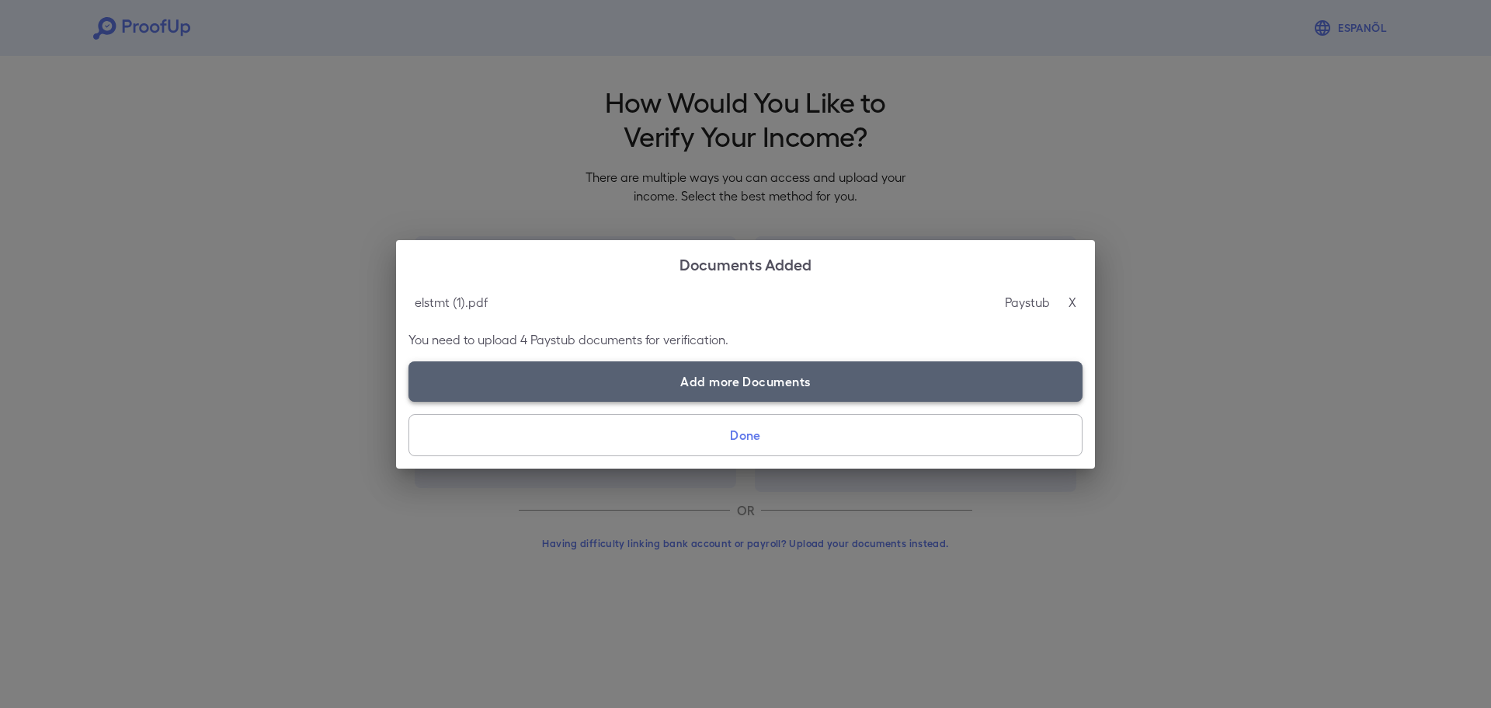
click at [676, 382] on label "Add more Documents" at bounding box center [746, 381] width 674 height 40
click at [409, 401] on input "Add more Documents" at bounding box center [409, 401] width 1 height 1
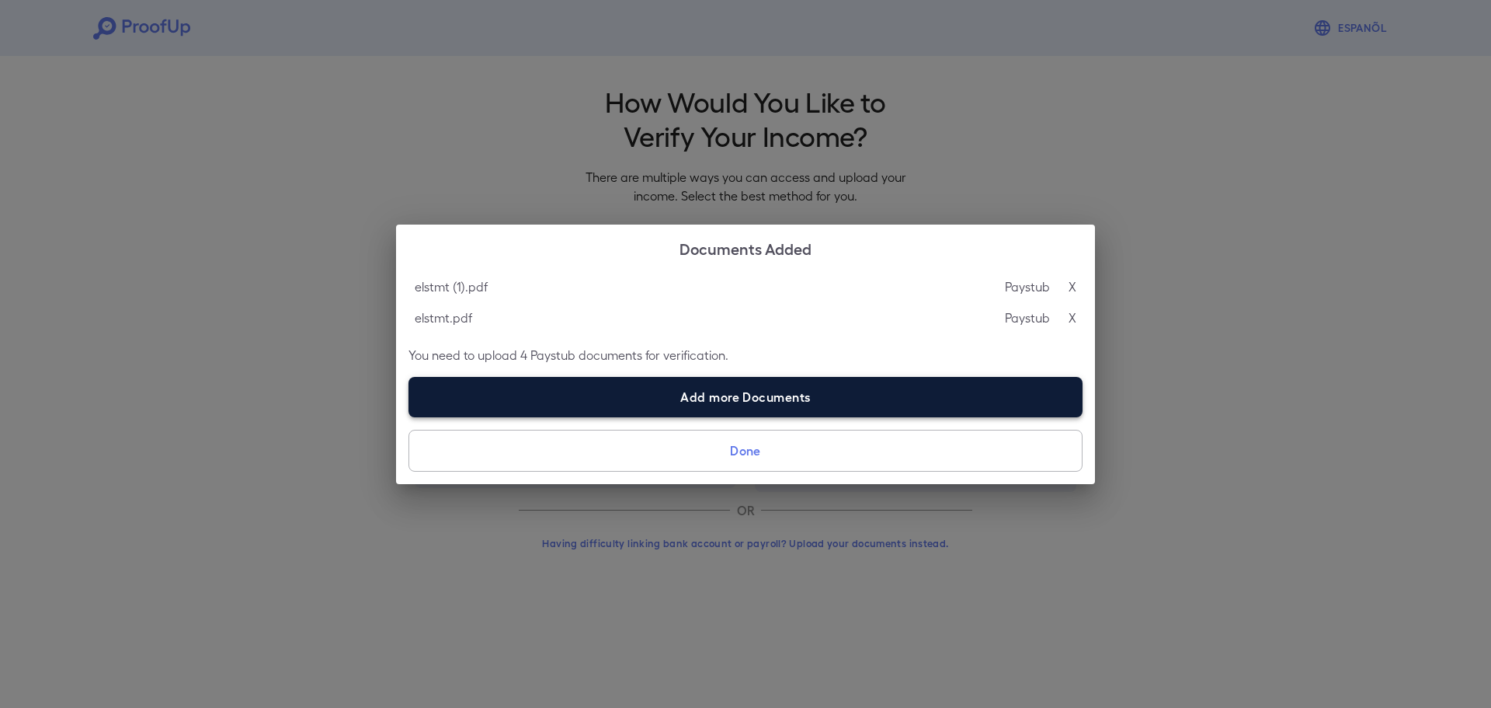
click at [736, 388] on label "Add more Documents" at bounding box center [746, 397] width 674 height 40
click at [409, 416] on input "Add more Documents" at bounding box center [409, 416] width 1 height 1
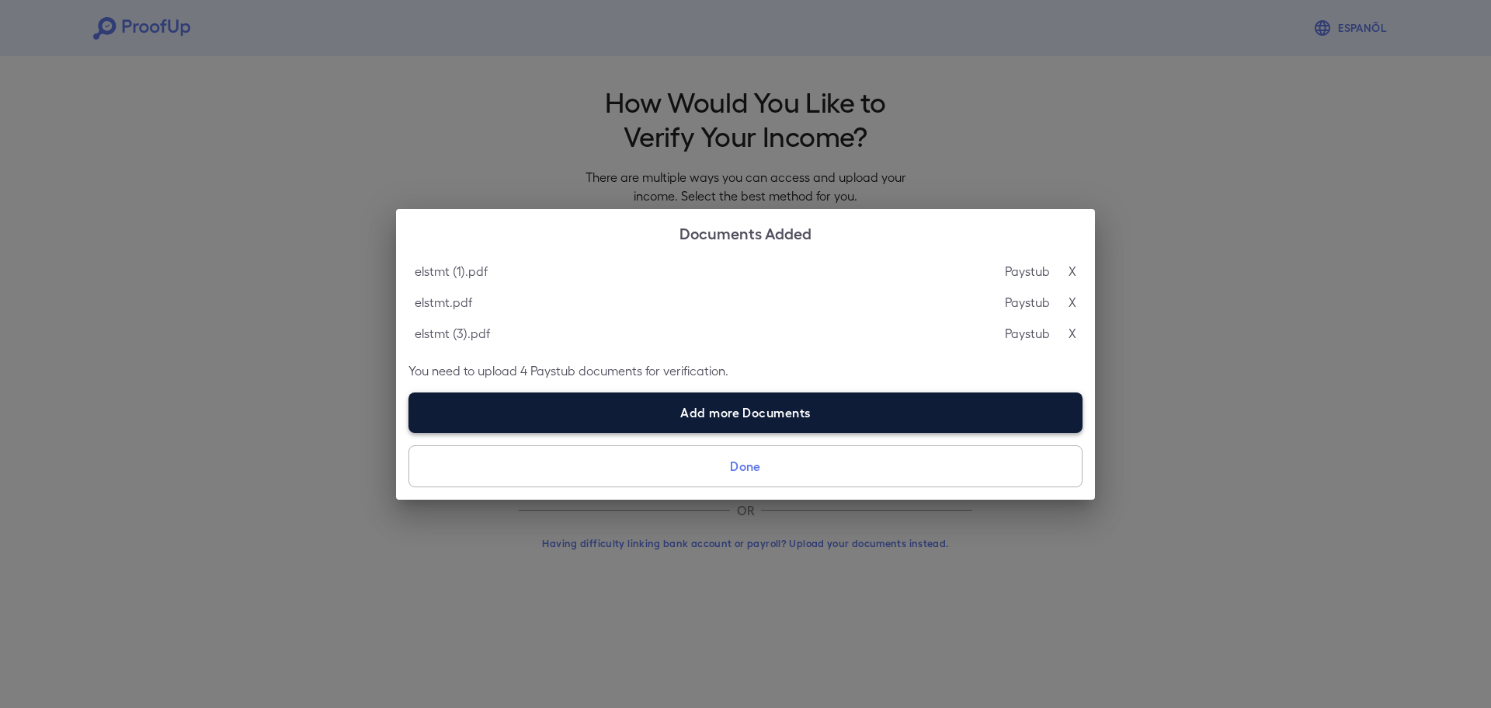
click at [740, 416] on label "Add more Documents" at bounding box center [746, 412] width 674 height 40
click at [409, 432] on input "Add more Documents" at bounding box center [409, 432] width 1 height 1
click at [798, 419] on label "Add more Documents" at bounding box center [746, 412] width 674 height 40
click at [409, 432] on input "Add more Documents" at bounding box center [409, 432] width 1 height 1
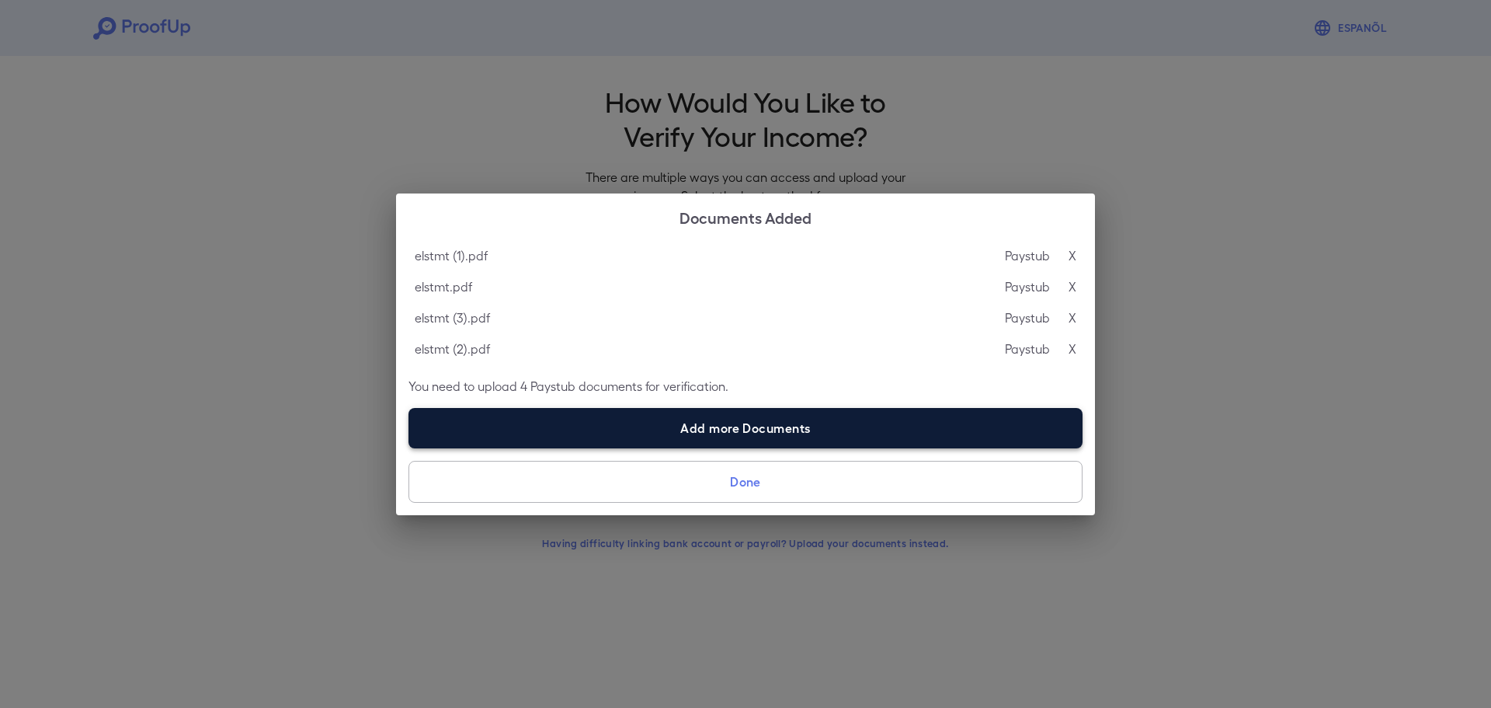
click at [757, 426] on label "Add more Documents" at bounding box center [746, 428] width 674 height 40
click at [409, 447] on input "Add more Documents" at bounding box center [409, 447] width 1 height 1
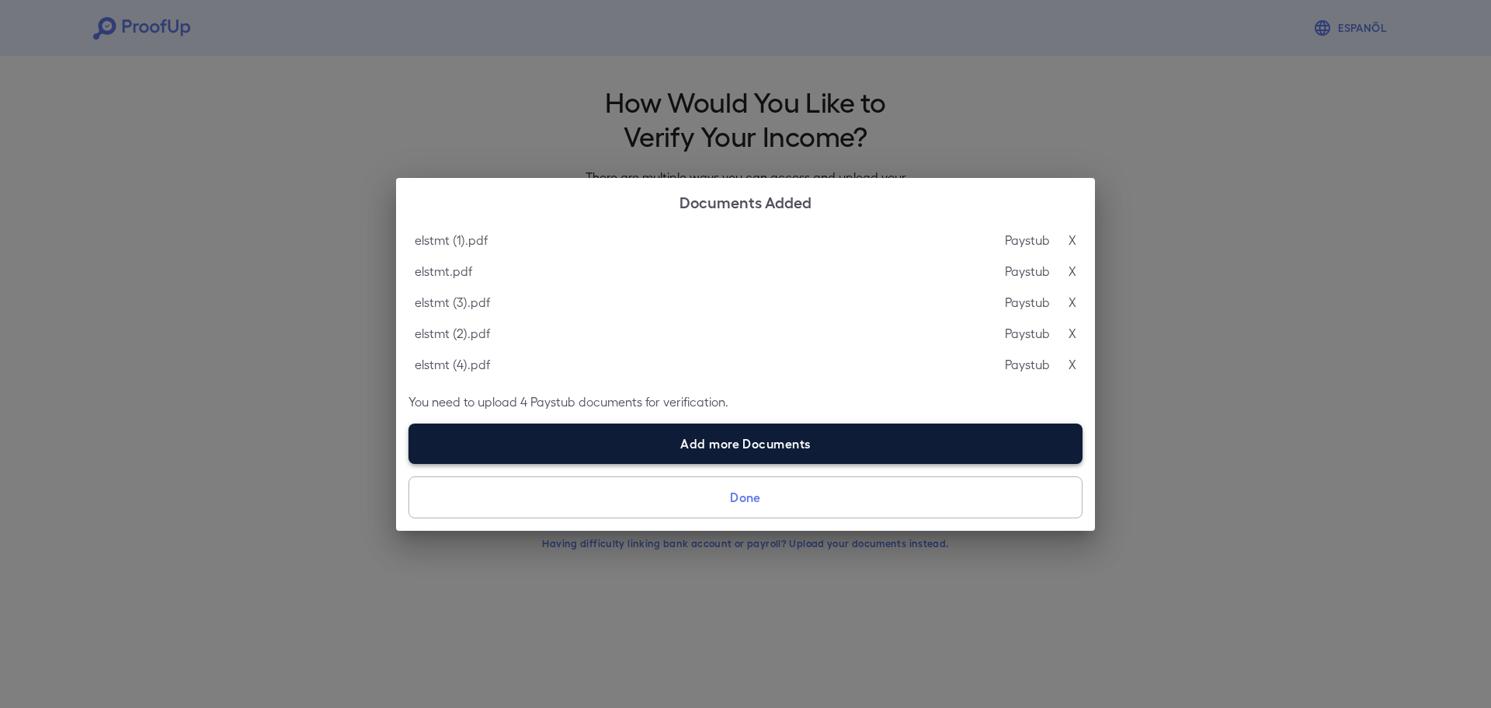
click at [786, 437] on label "Add more Documents" at bounding box center [746, 443] width 674 height 40
click at [409, 463] on input "Add more Documents" at bounding box center [409, 463] width 1 height 1
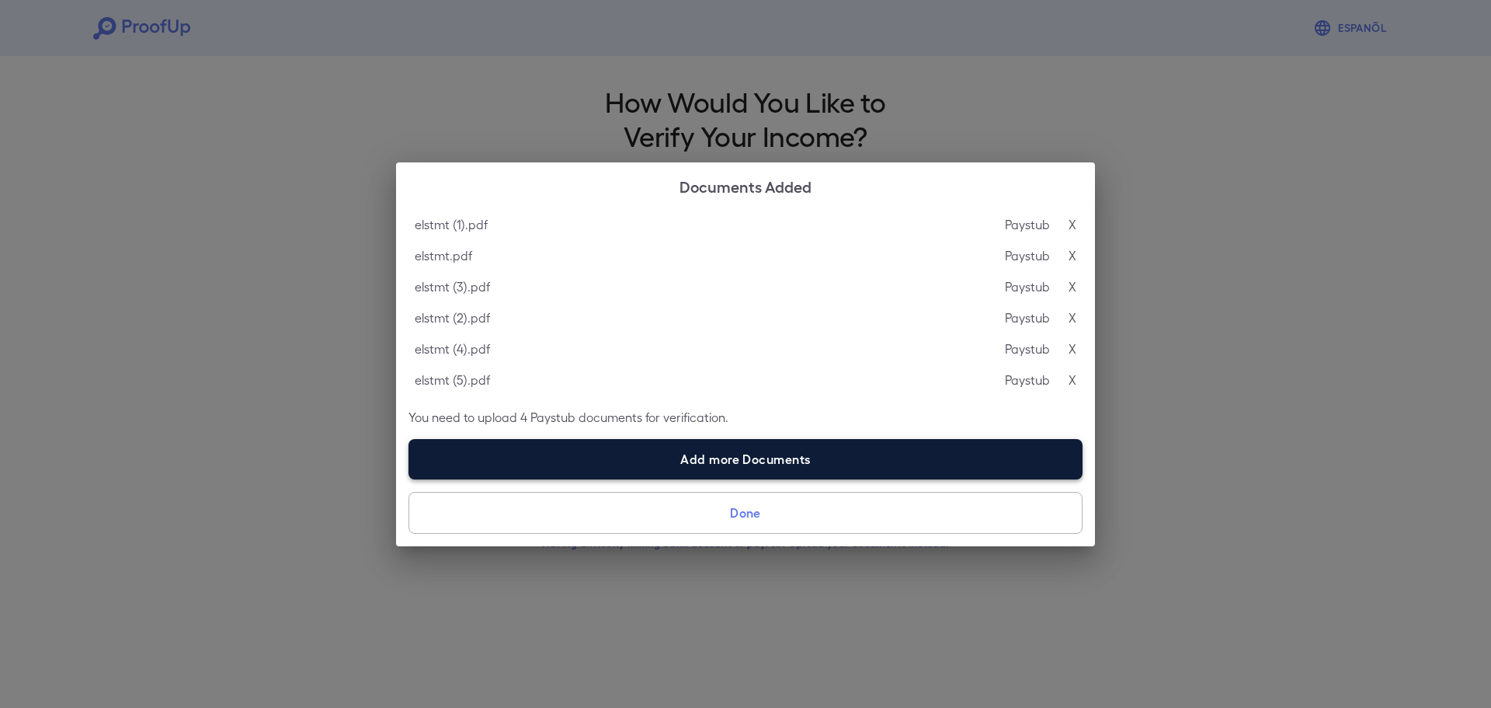
click at [781, 459] on label "Add more Documents" at bounding box center [746, 459] width 674 height 40
click at [409, 478] on input "Add more Documents" at bounding box center [409, 478] width 1 height 1
type input "**********"
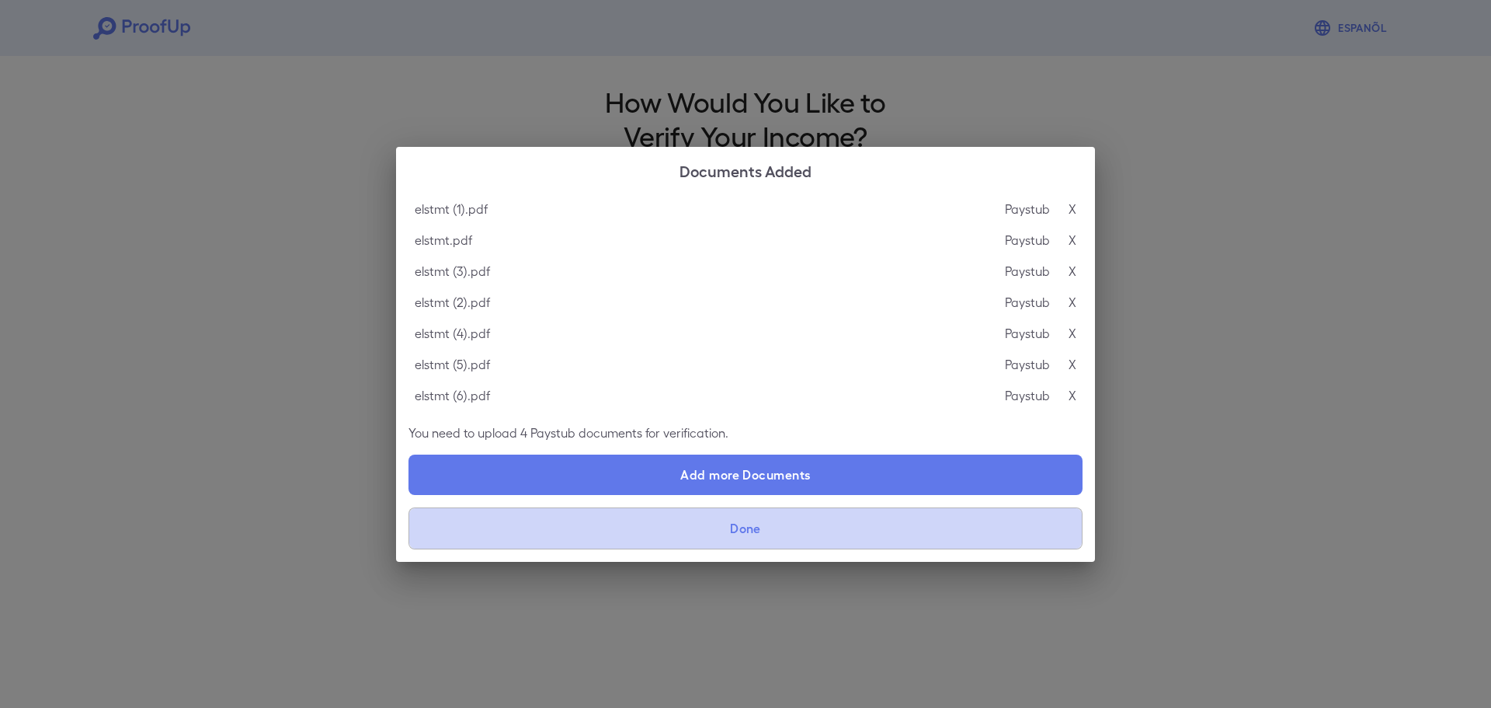
click at [781, 523] on button "Done" at bounding box center [746, 528] width 674 height 42
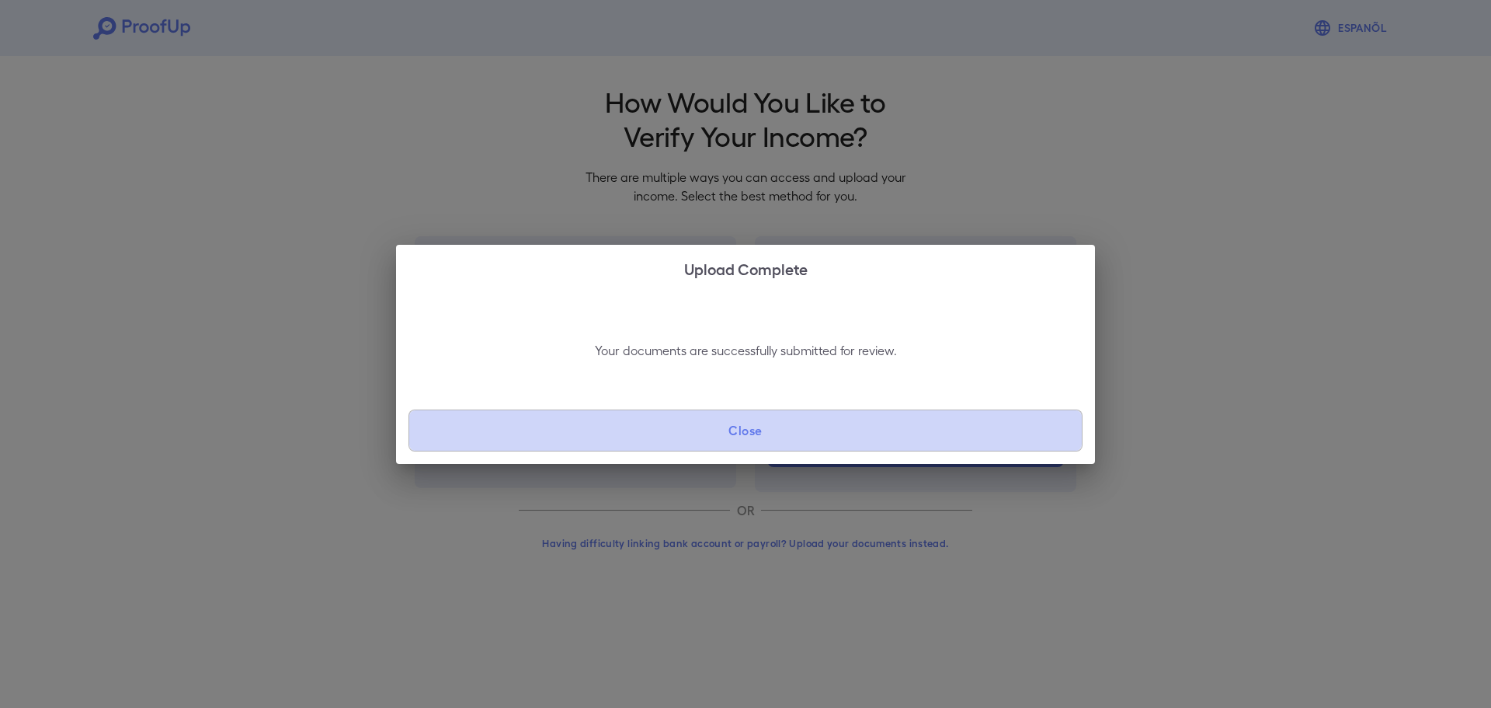
click at [753, 433] on button "Close" at bounding box center [746, 430] width 674 height 42
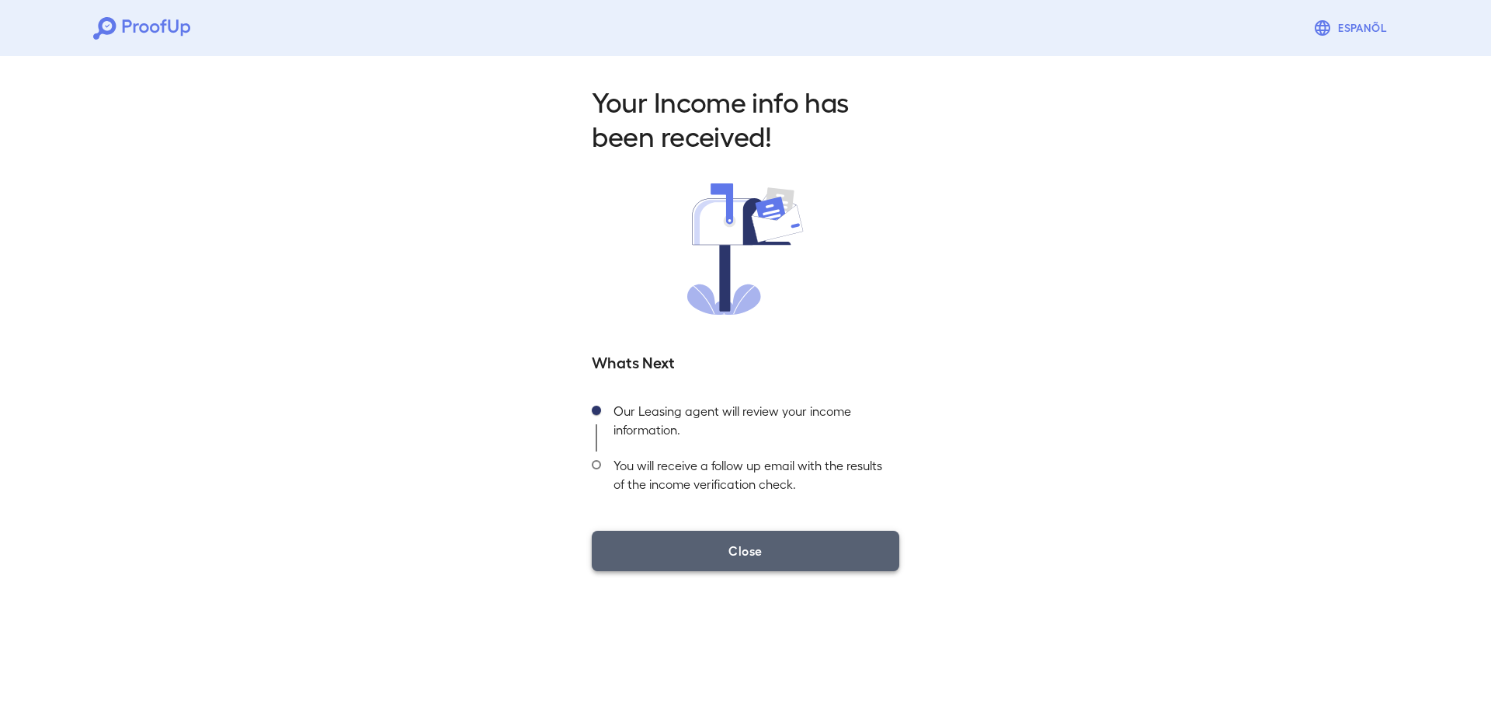
click at [755, 549] on button "Close" at bounding box center [746, 550] width 308 height 40
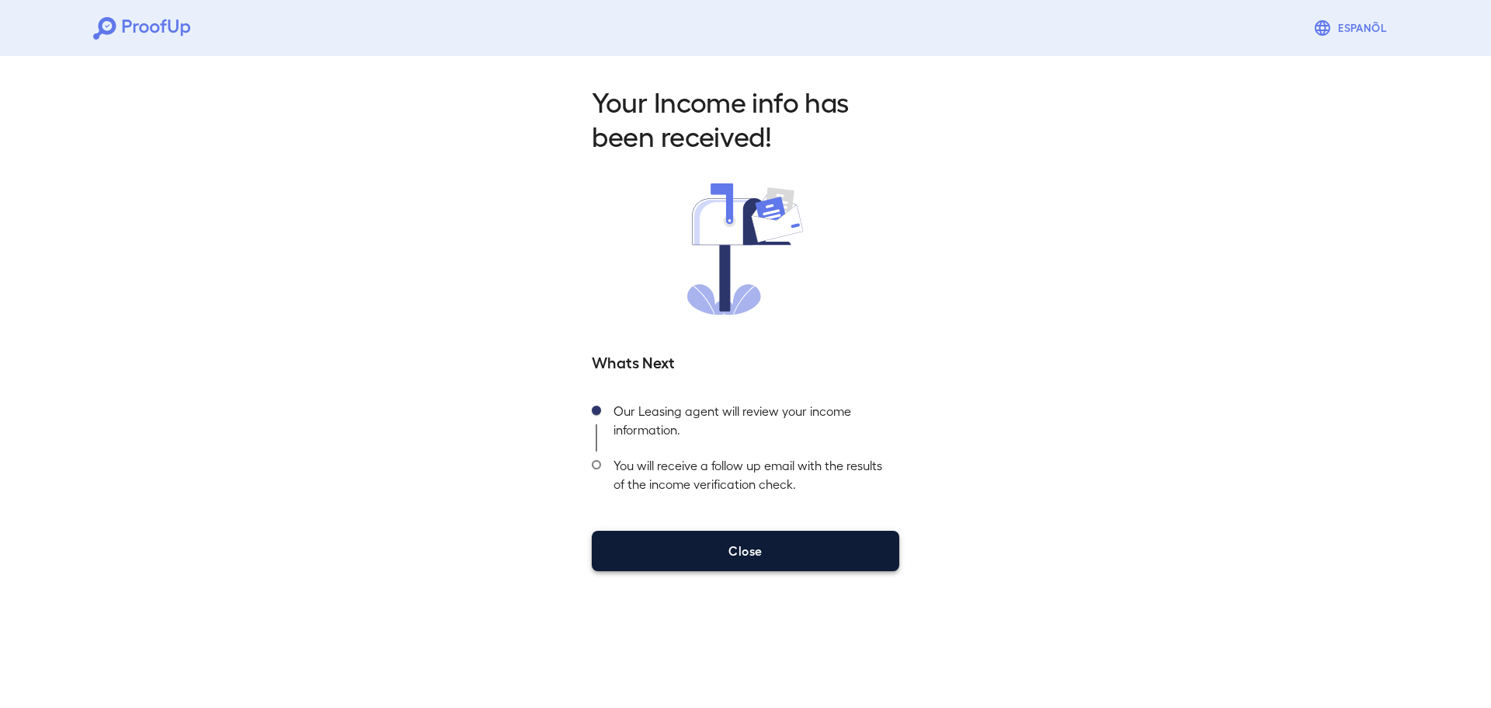
click at [770, 560] on button "Close" at bounding box center [746, 550] width 308 height 40
